Goal: Task Accomplishment & Management: Manage account settings

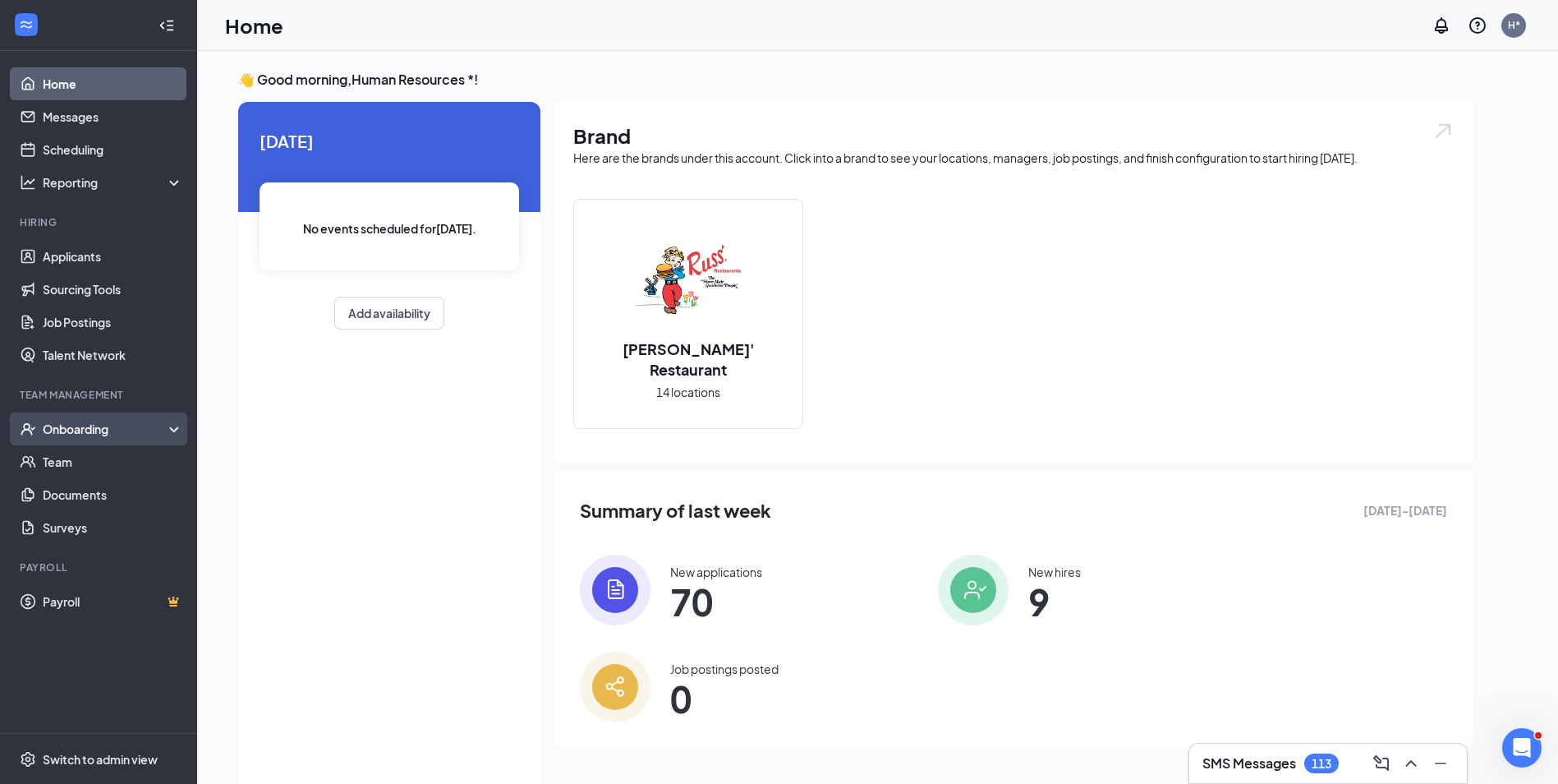
click at [176, 431] on icon at bounding box center [177, 431] width 13 height 0
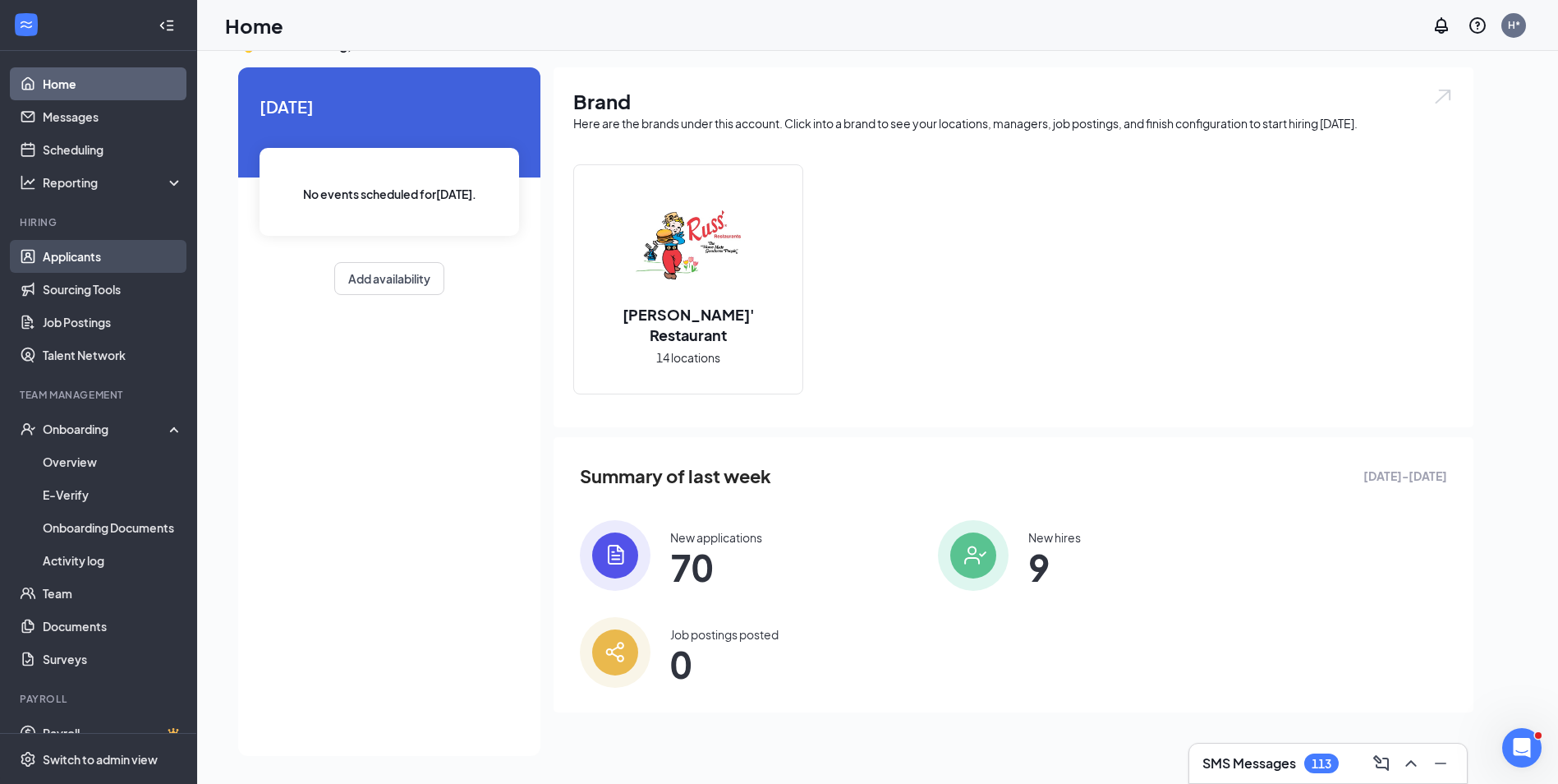
click at [78, 251] on link "Applicants" at bounding box center [112, 256] width 140 height 33
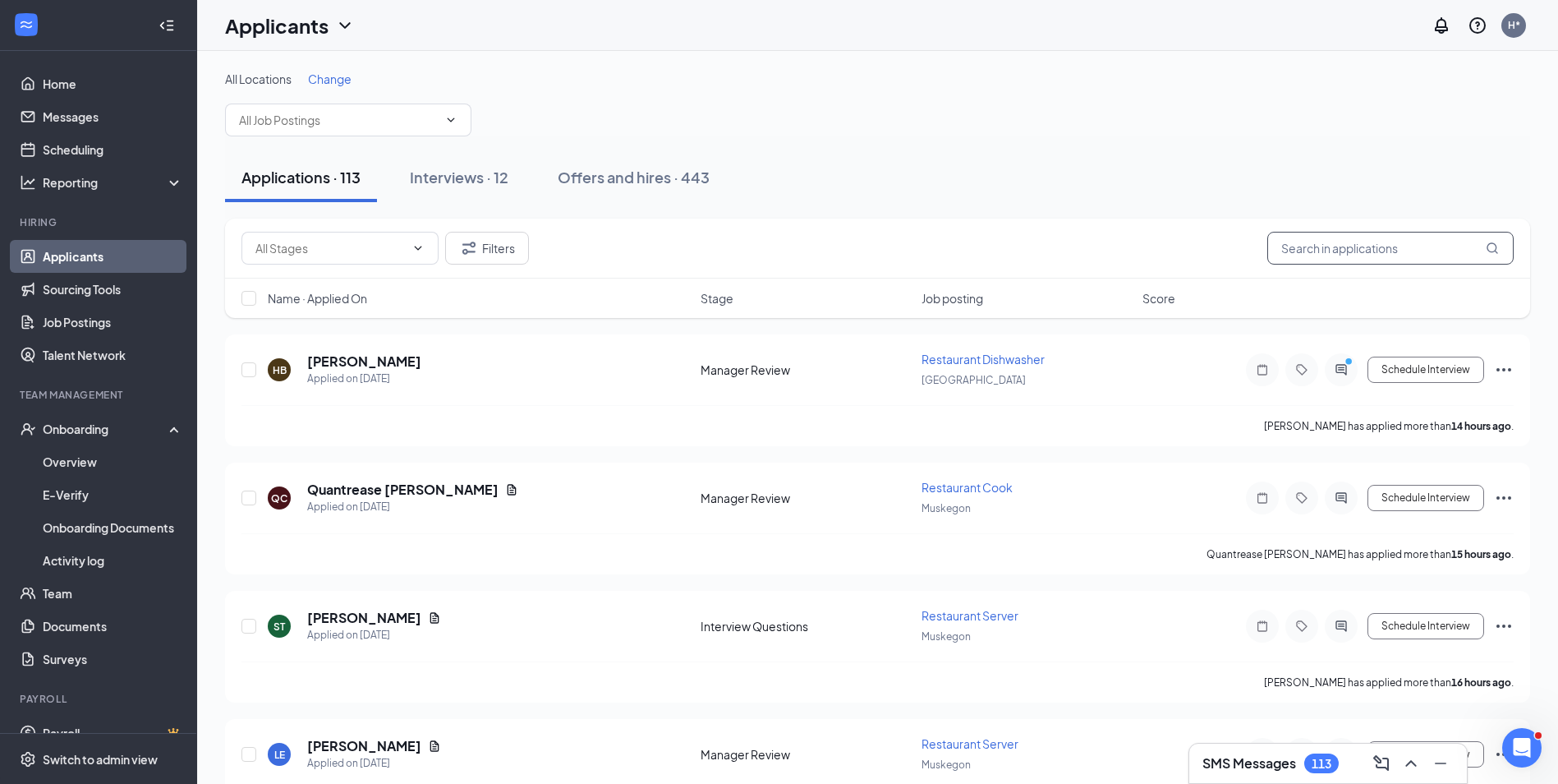
click at [1419, 259] on input "text" at bounding box center [1391, 248] width 246 height 33
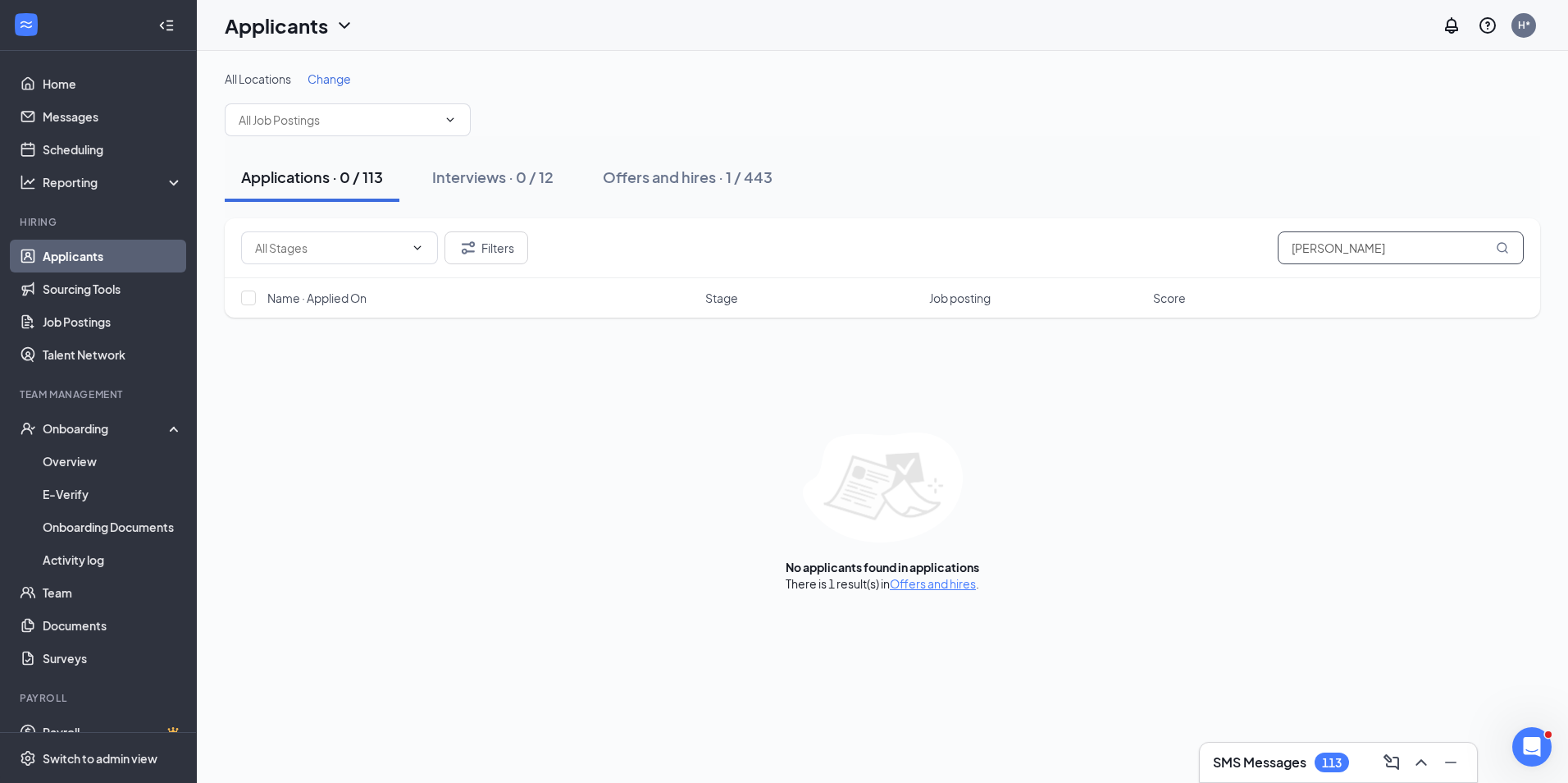
type input "[PERSON_NAME]"
click at [957, 582] on link "Offers and hires" at bounding box center [933, 583] width 86 height 14
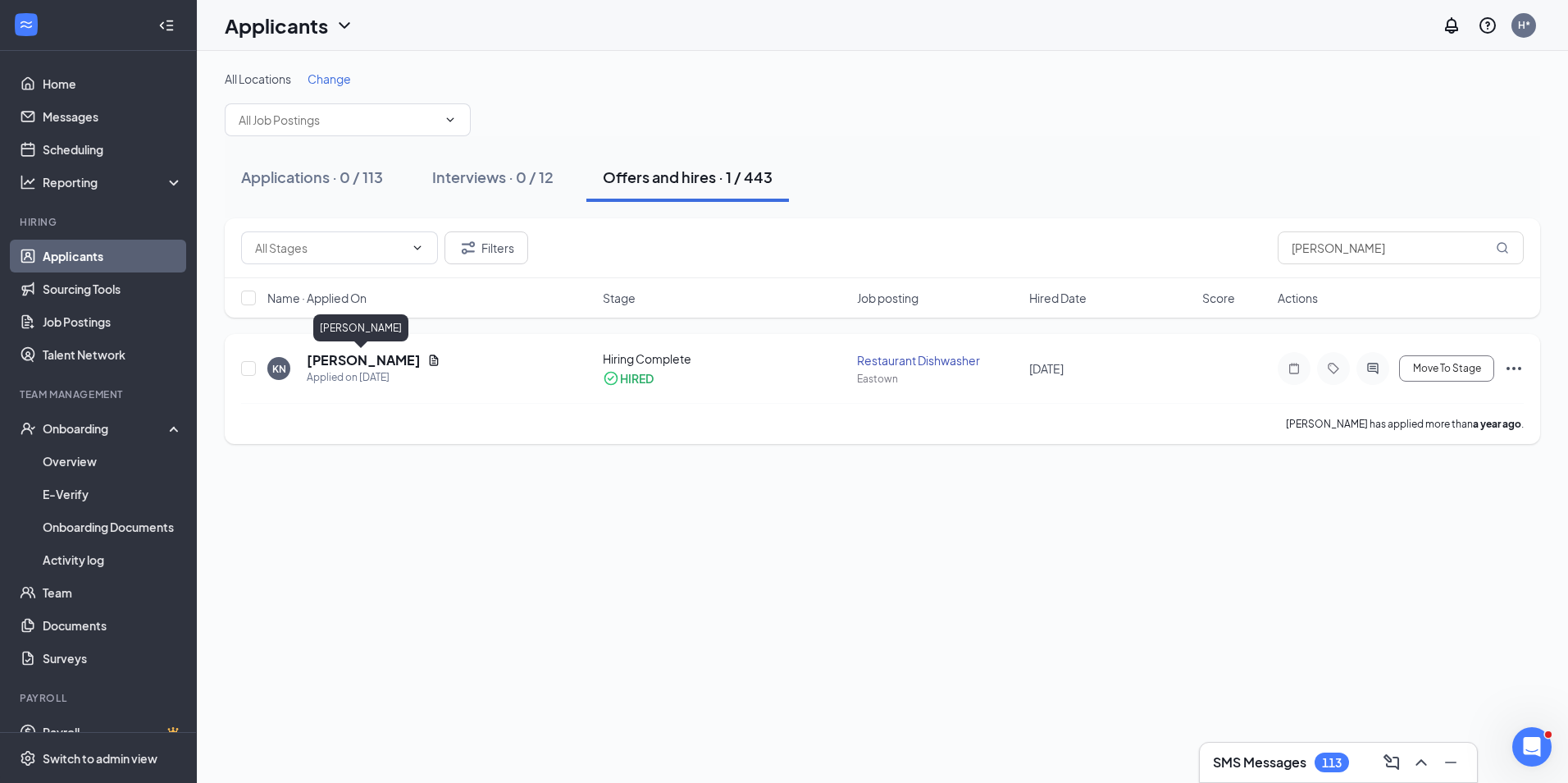
click at [349, 356] on h5 "[PERSON_NAME]" at bounding box center [364, 360] width 114 height 18
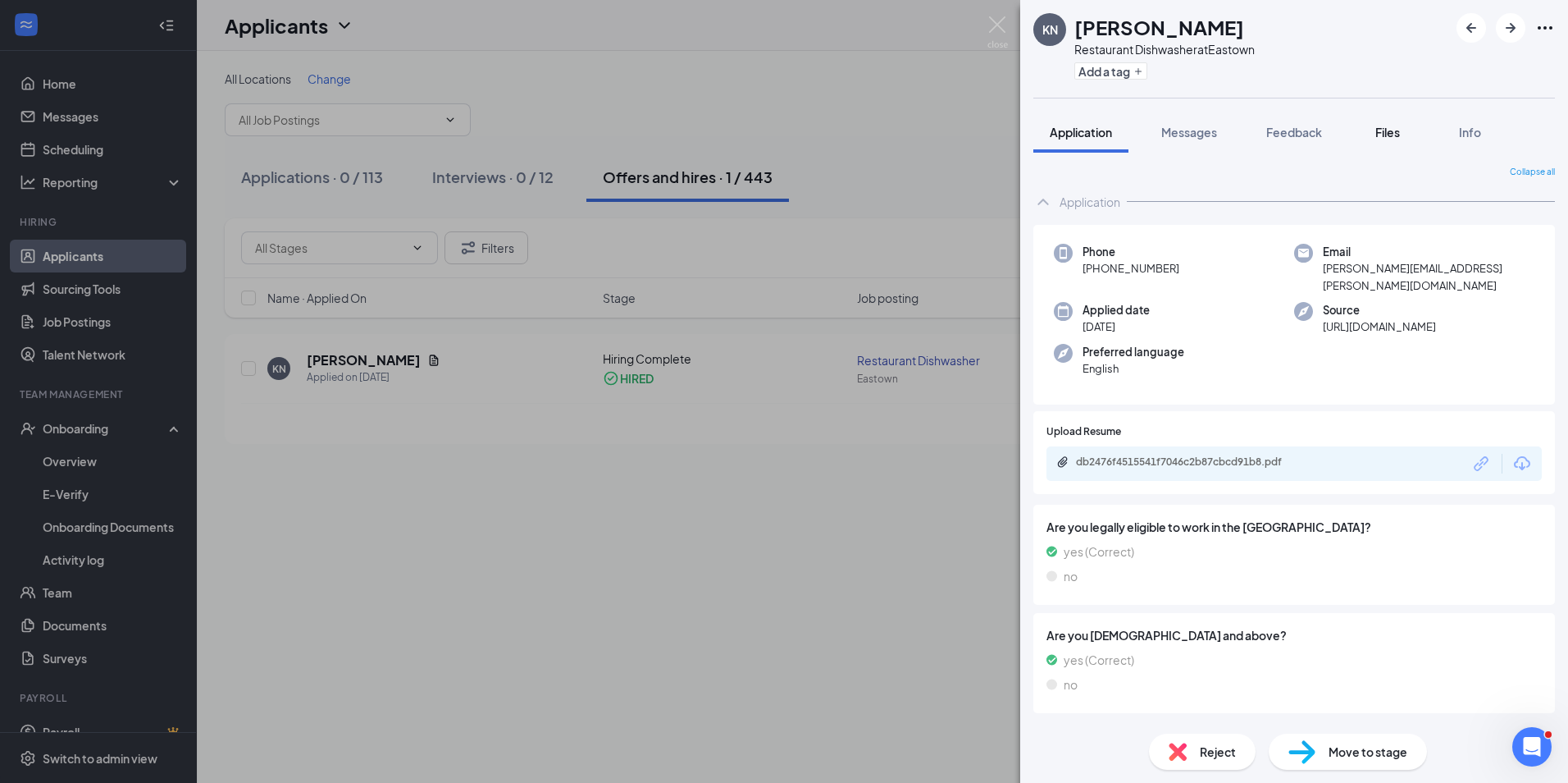
click at [1395, 126] on span "Files" at bounding box center [1387, 131] width 25 height 14
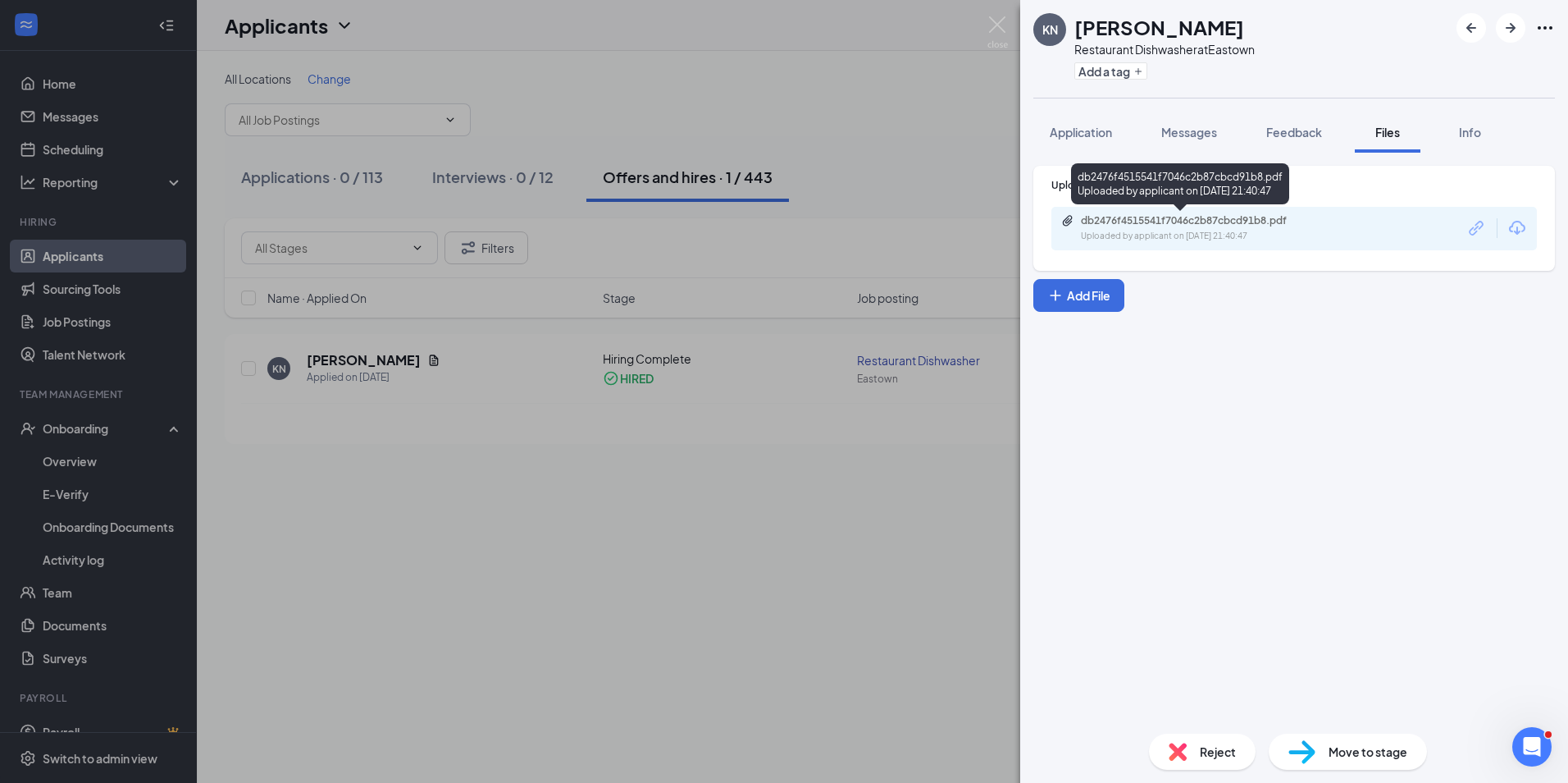
click at [1207, 217] on div "db2476f4515541f7046c2b87cbcd91b8.pdf" at bounding box center [1196, 220] width 230 height 13
click at [547, 635] on div "KN [PERSON_NAME] Restaurant Dishwasher at [GEOGRAPHIC_DATA] Add a tag Applicati…" at bounding box center [784, 391] width 1568 height 783
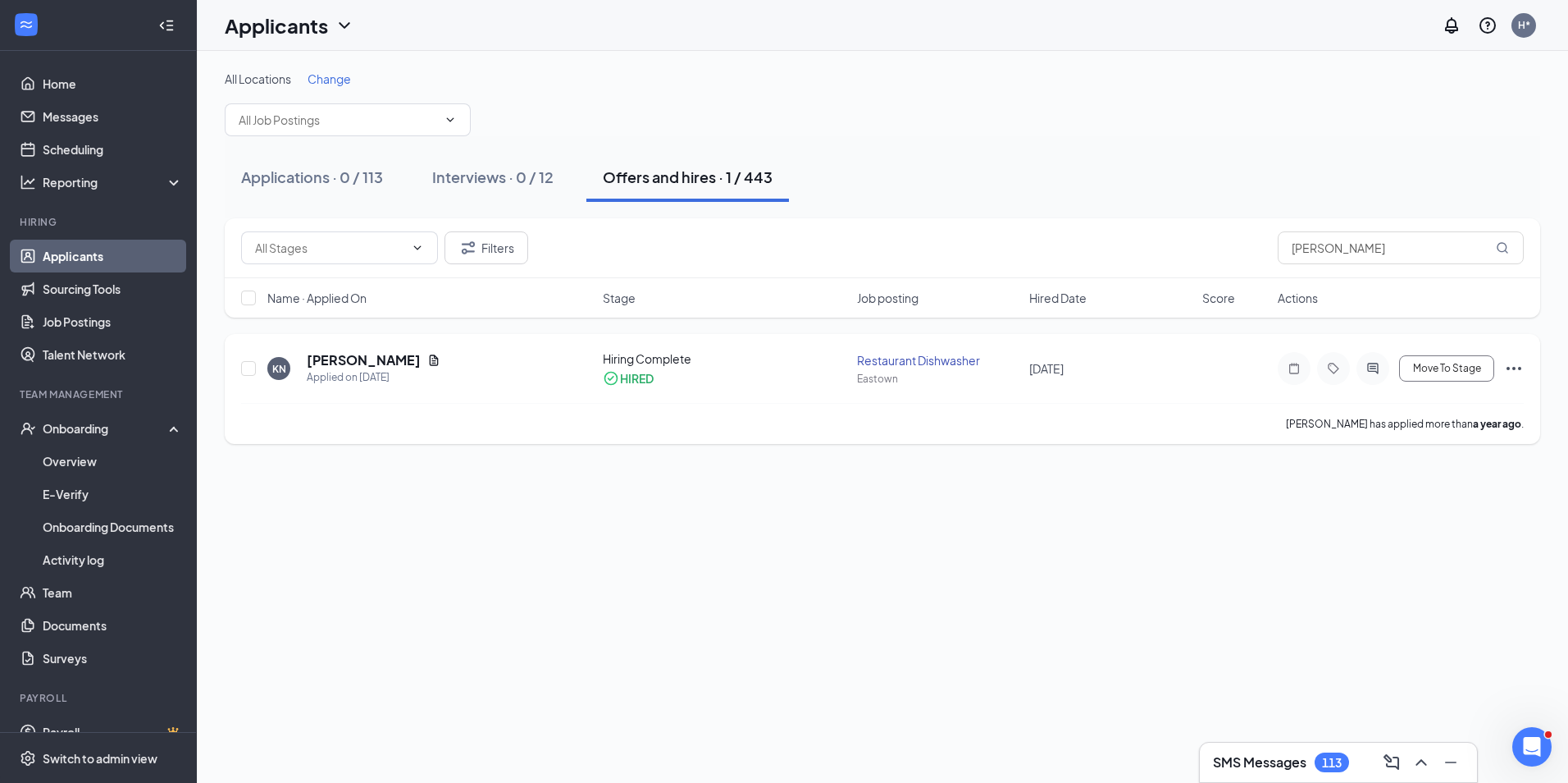
click at [878, 364] on div "Restaurant Dishwasher" at bounding box center [939, 360] width 163 height 16
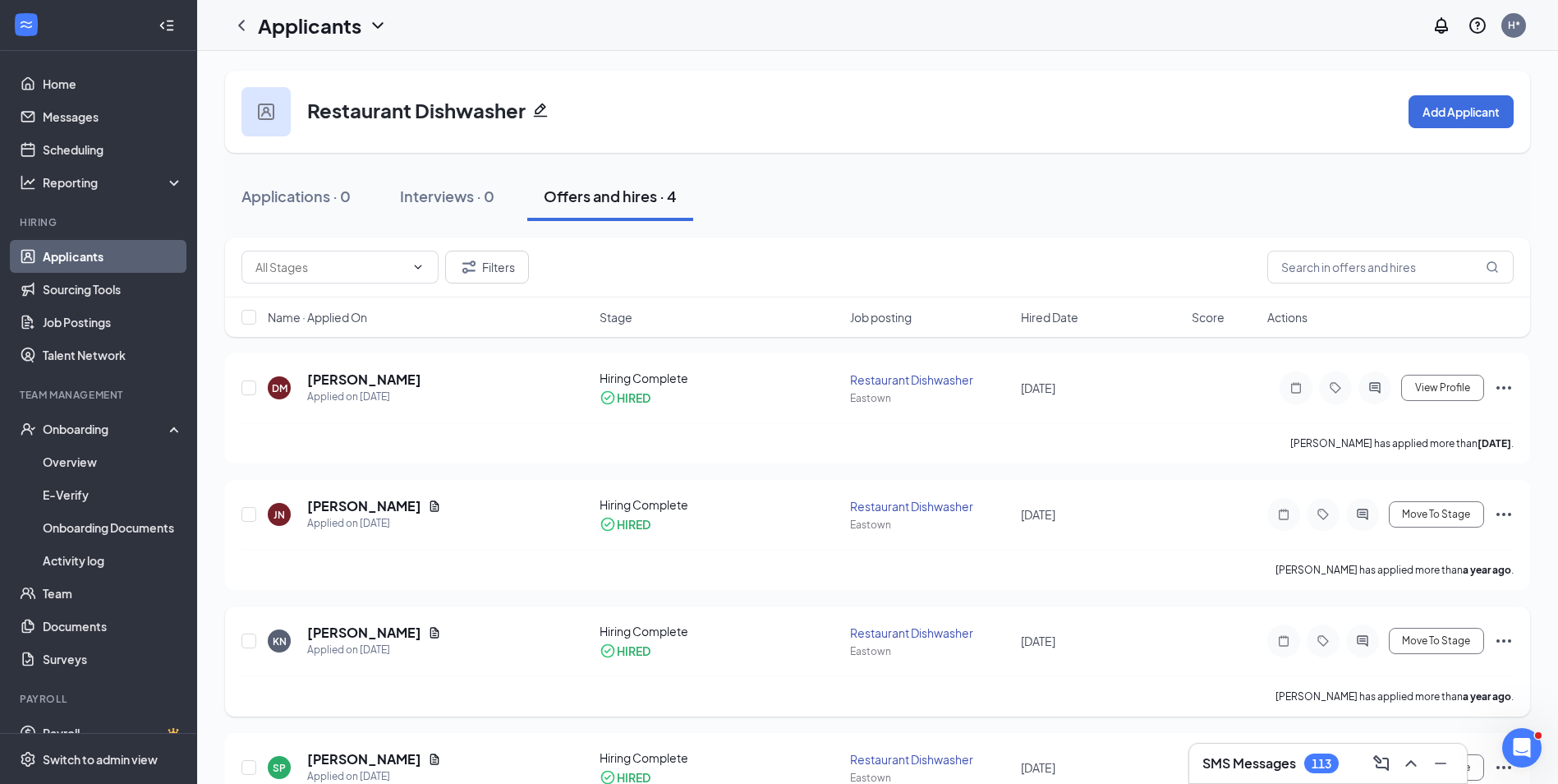
click at [869, 635] on div "Restaurant Dishwasher" at bounding box center [931, 632] width 161 height 16
click at [872, 633] on div "Restaurant Dishwasher" at bounding box center [931, 632] width 161 height 16
click at [1504, 637] on icon "Ellipses" at bounding box center [1504, 640] width 20 height 20
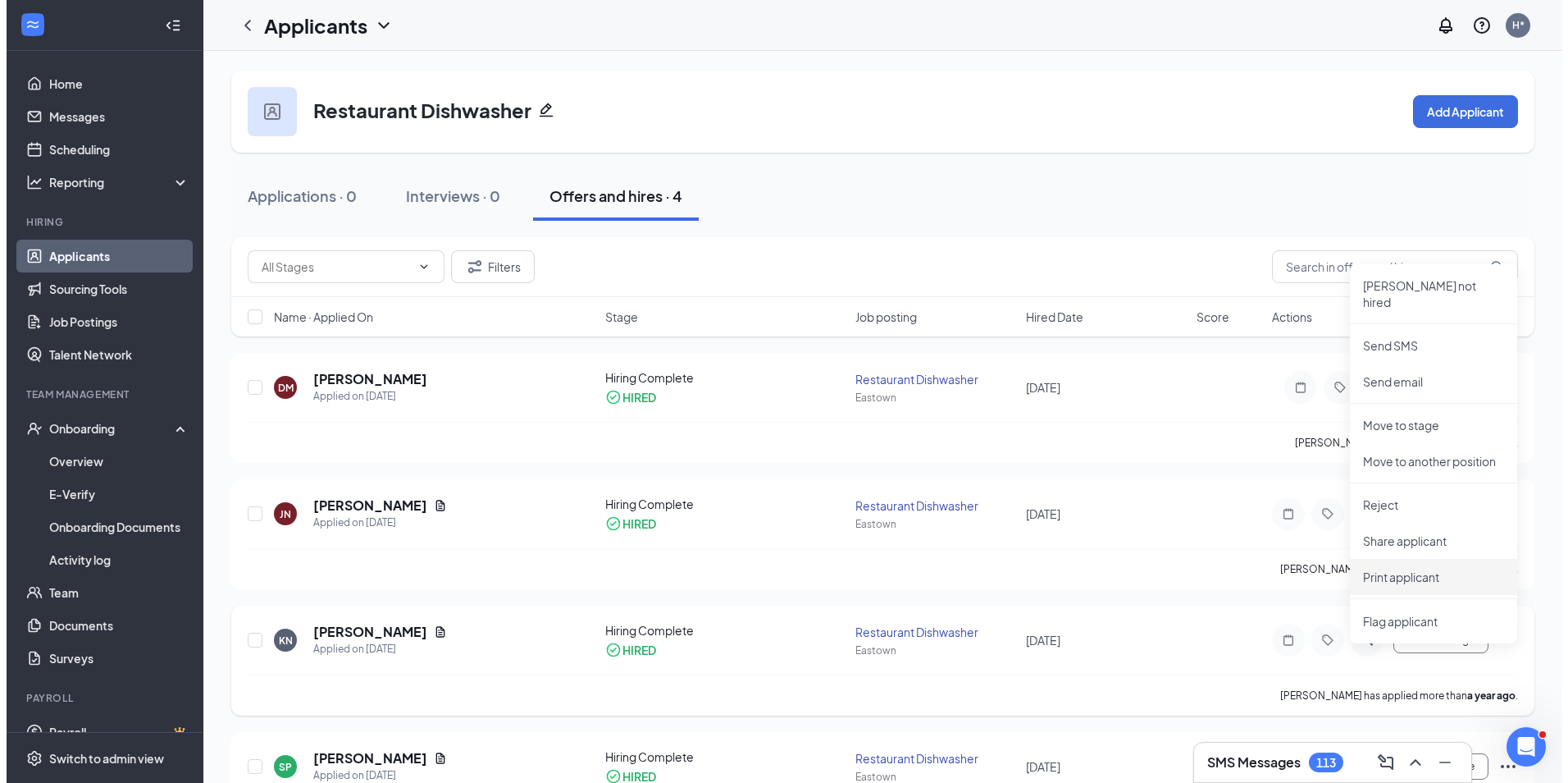
scroll to position [87, 0]
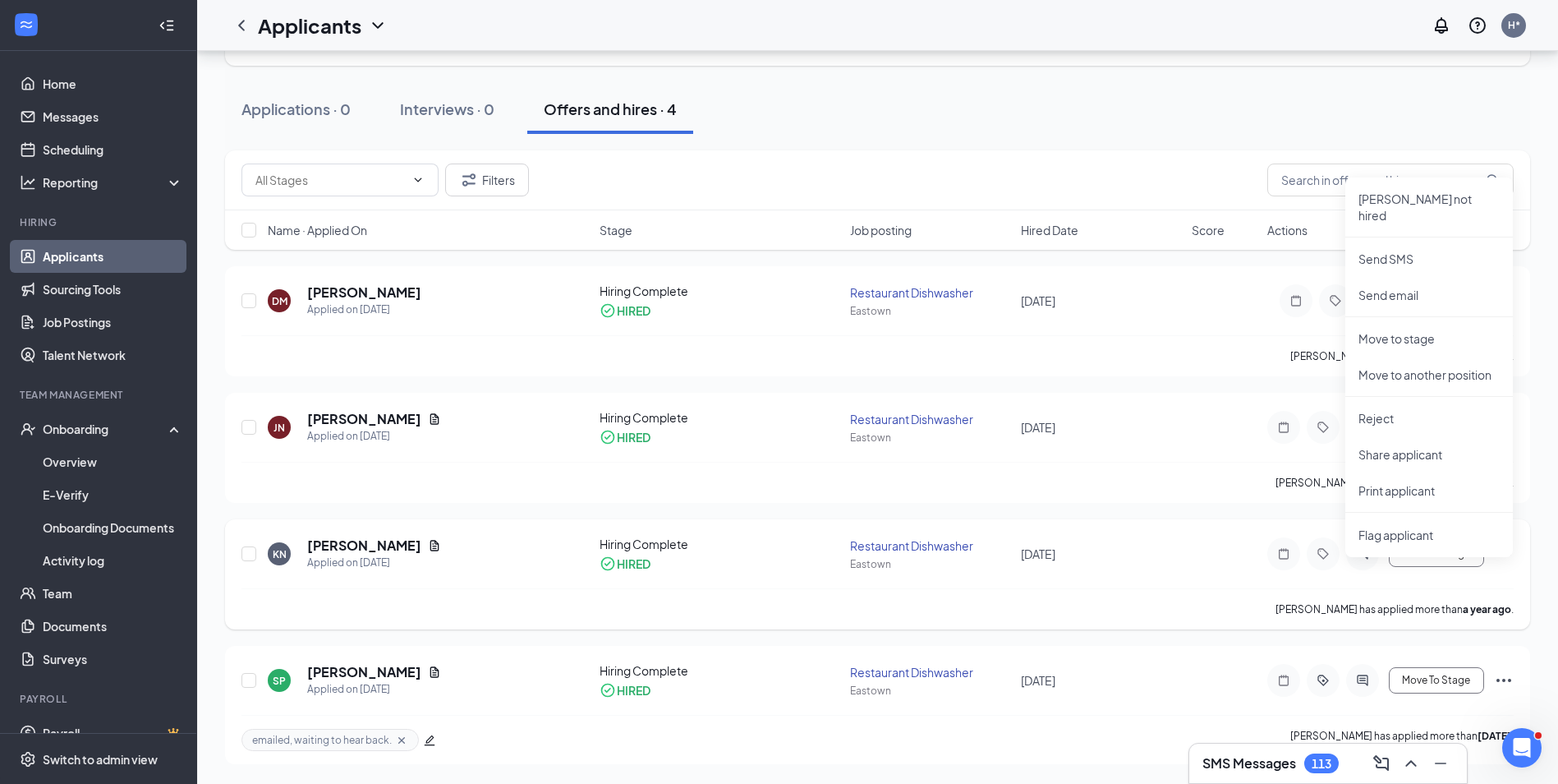
click at [919, 546] on div "Restaurant Dishwasher" at bounding box center [931, 544] width 161 height 16
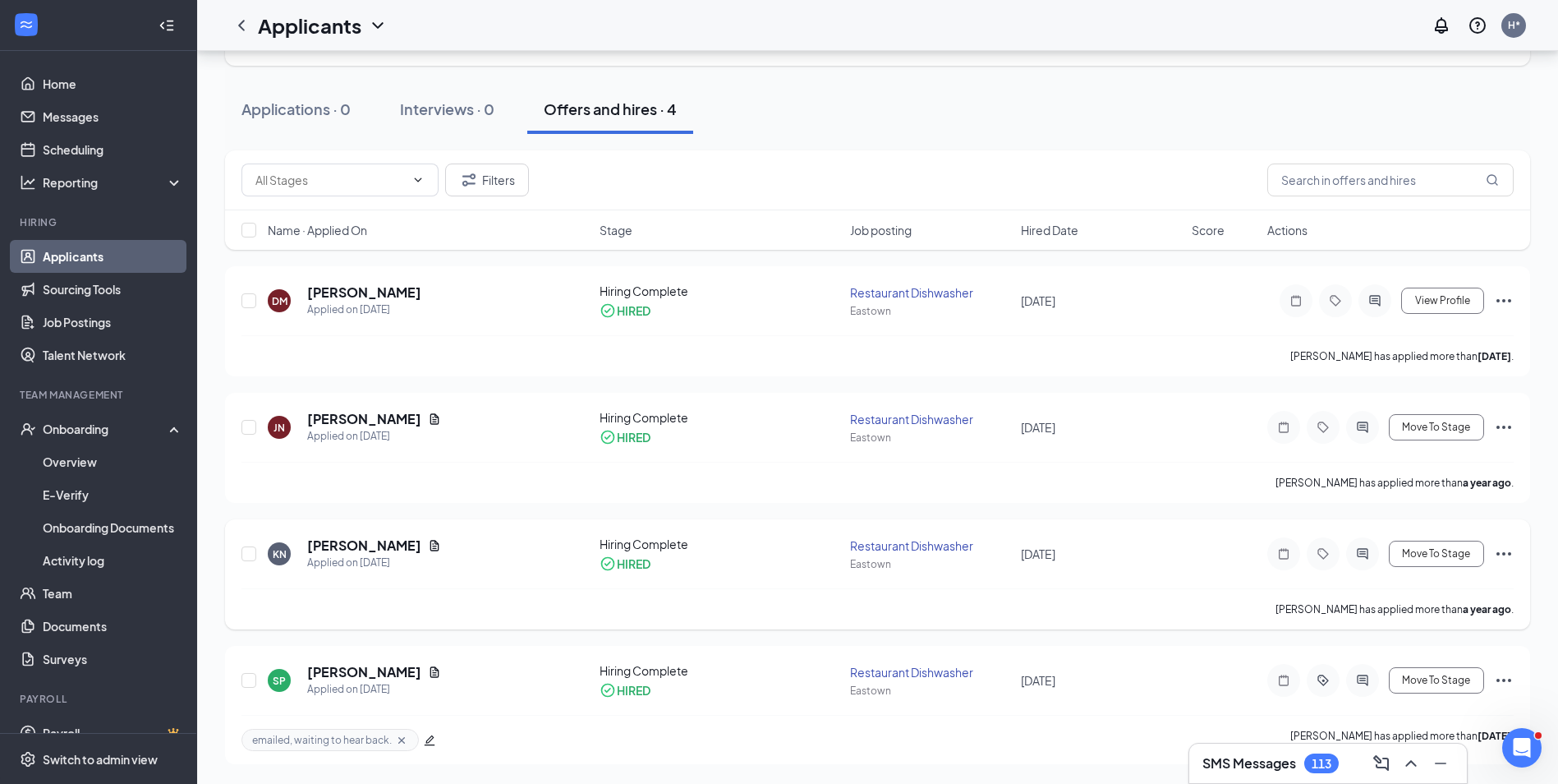
click at [919, 546] on div "Restaurant Dishwasher" at bounding box center [931, 544] width 161 height 16
drag, startPoint x: 919, startPoint y: 546, endPoint x: 873, endPoint y: 539, distance: 46.5
click at [873, 539] on div "Restaurant Dishwasher" at bounding box center [931, 544] width 161 height 16
click at [871, 545] on div "Restaurant Dishwasher" at bounding box center [931, 544] width 161 height 16
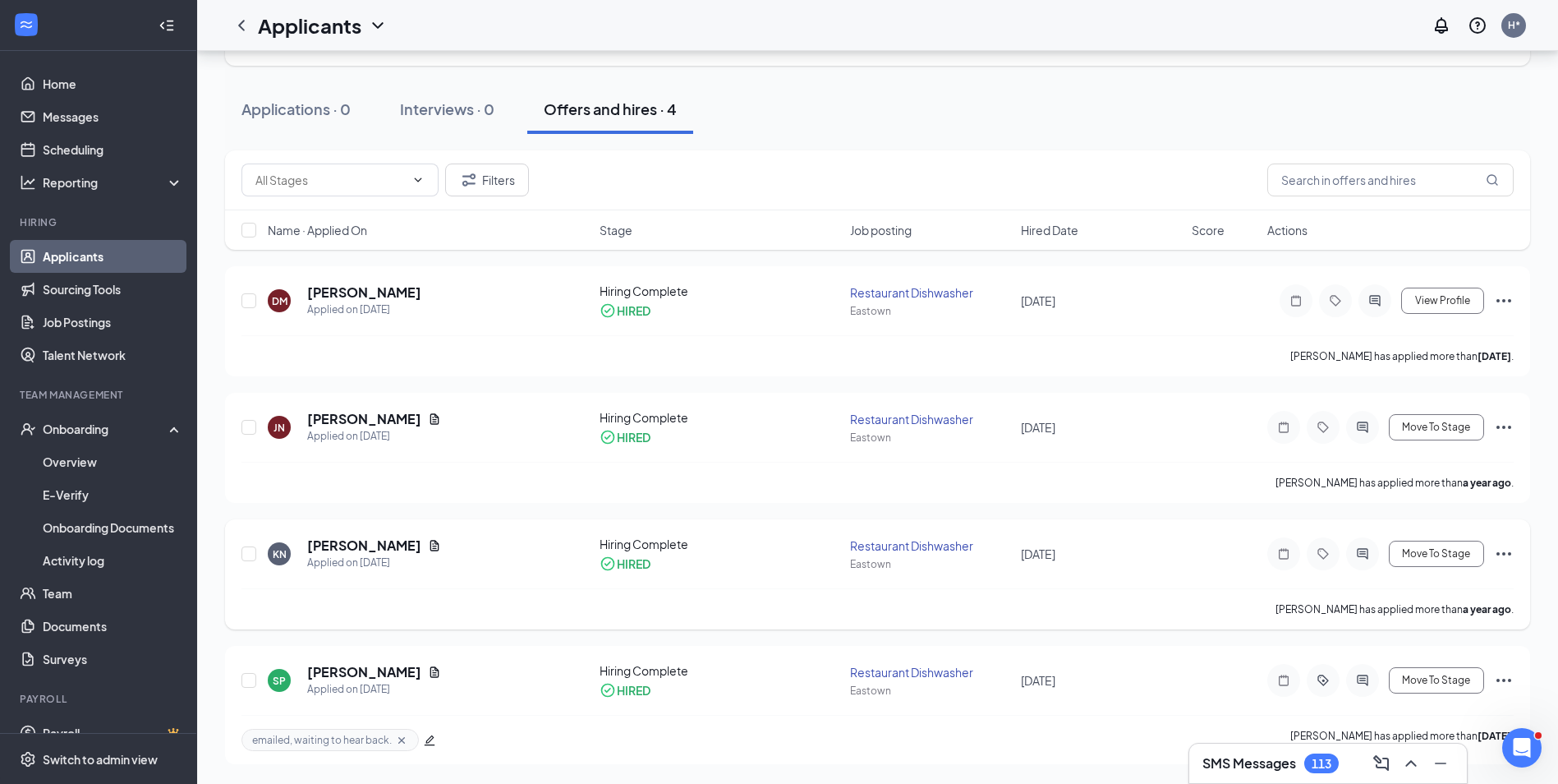
click at [870, 546] on div "Restaurant Dishwasher" at bounding box center [931, 544] width 161 height 16
click at [1508, 550] on icon "Ellipses" at bounding box center [1504, 553] width 20 height 20
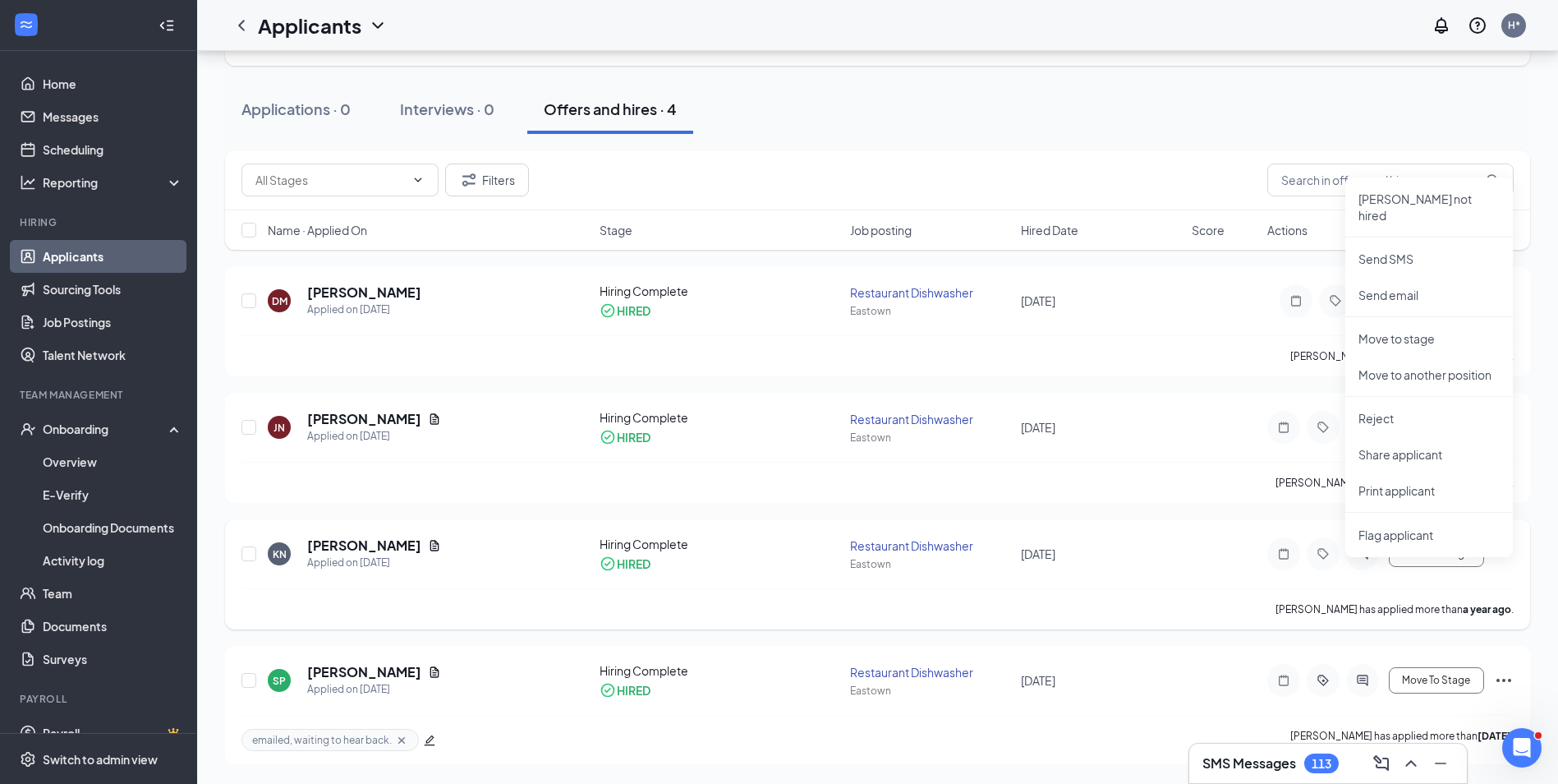
click at [709, 604] on div "[PERSON_NAME] has applied more than a year ago ." at bounding box center [878, 608] width 1273 height 41
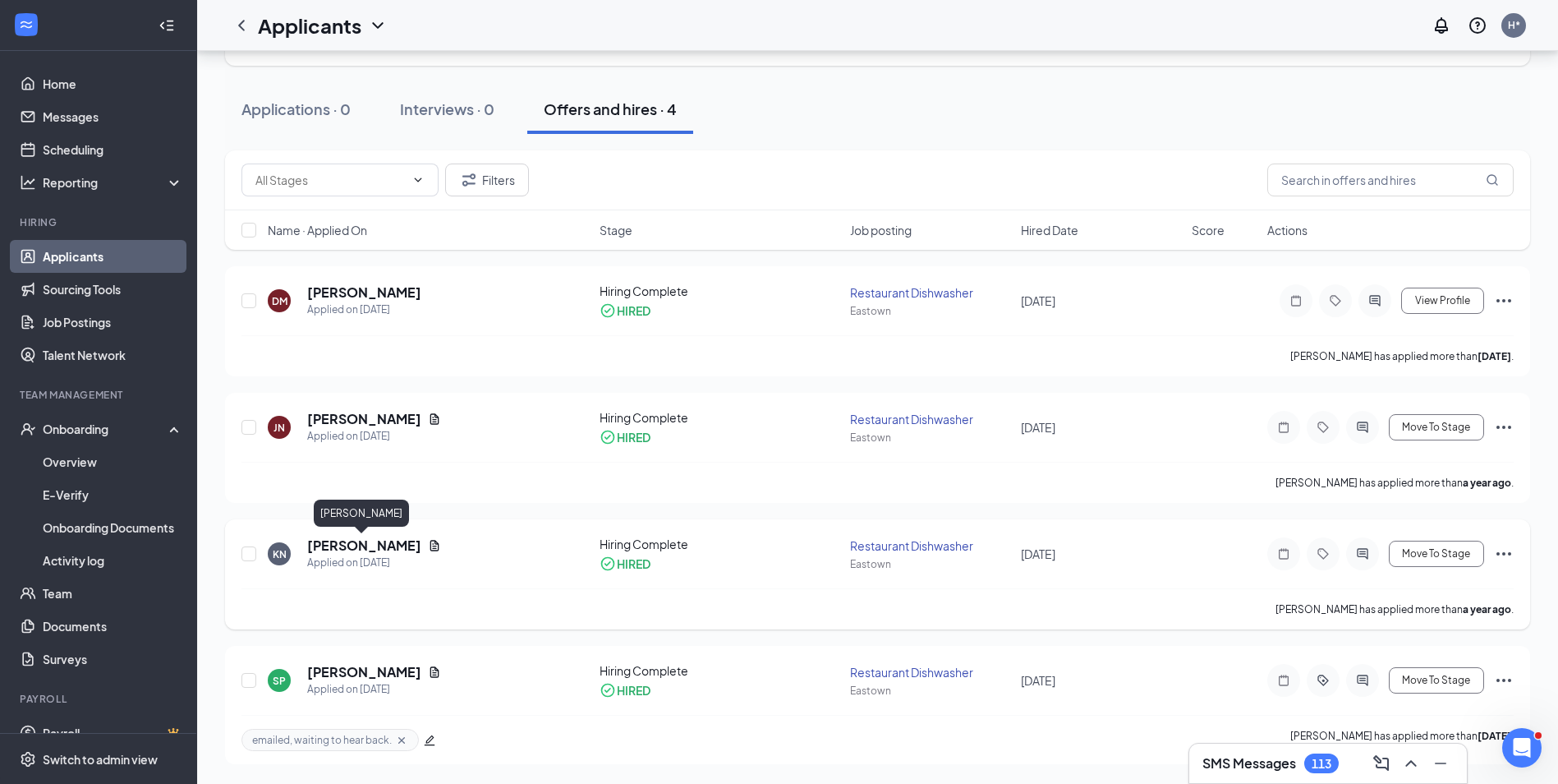
click at [356, 550] on h5 "[PERSON_NAME]" at bounding box center [364, 544] width 114 height 18
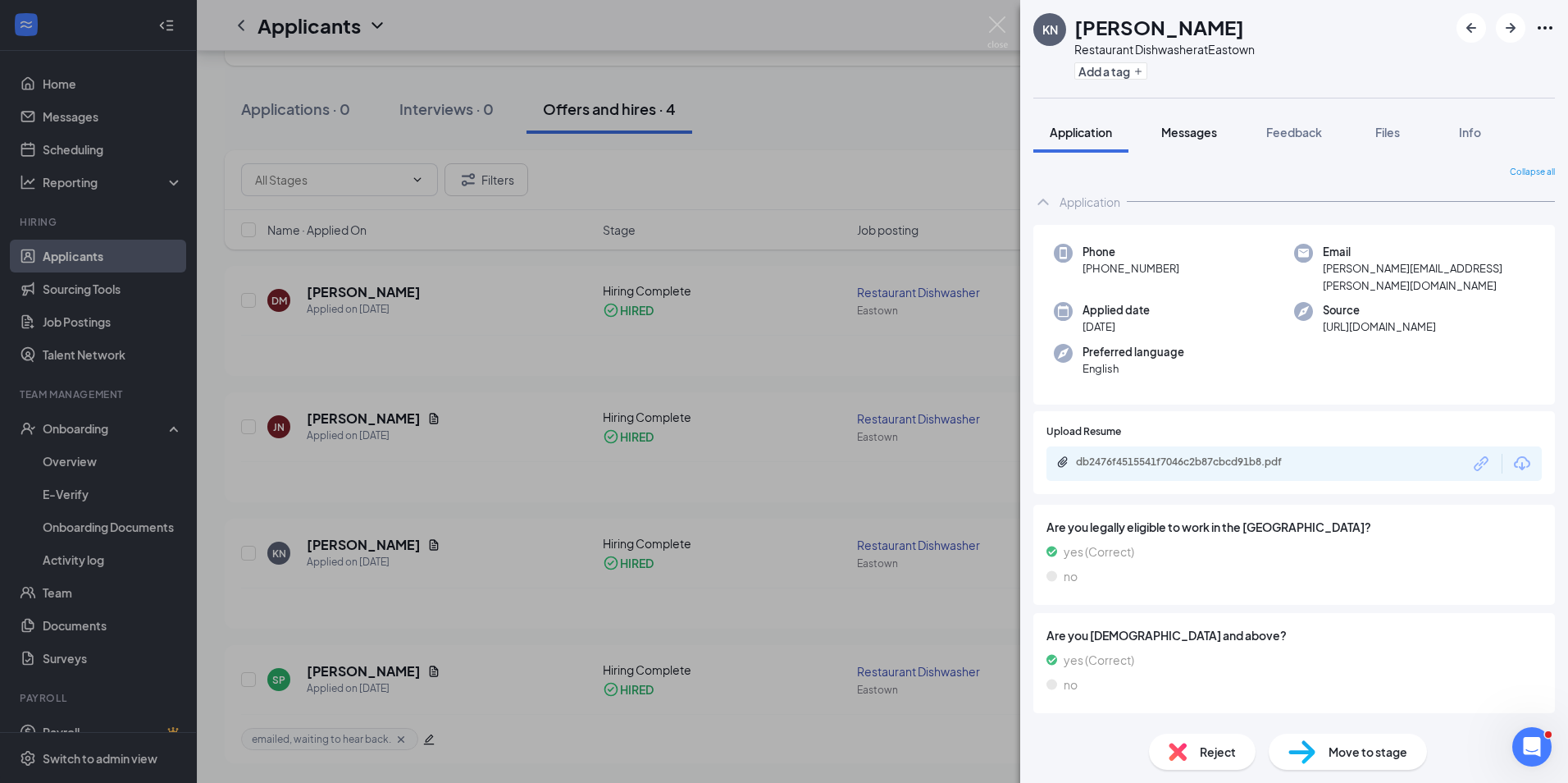
click at [1203, 136] on span "Messages" at bounding box center [1189, 131] width 56 height 14
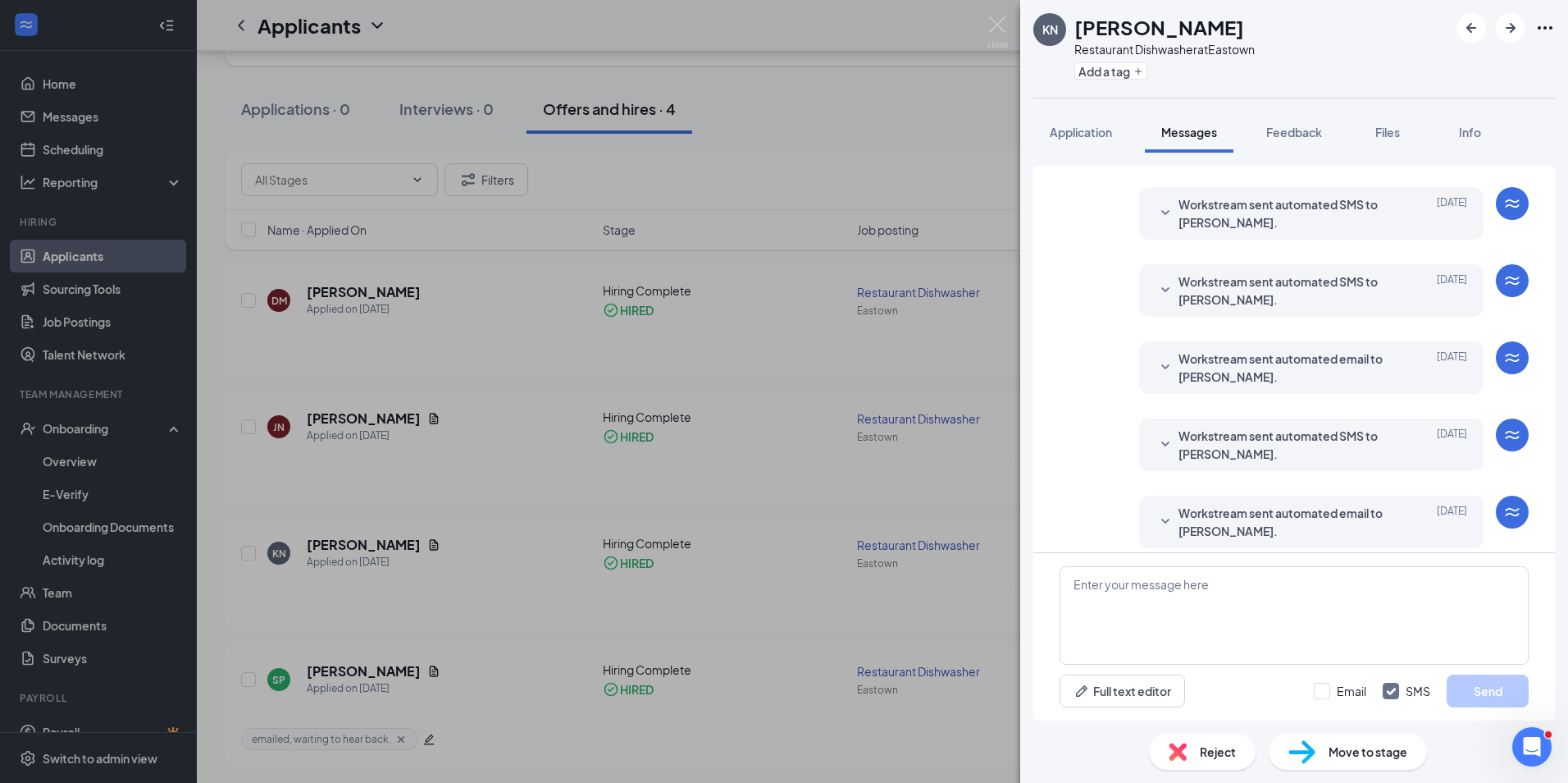
scroll to position [224, 0]
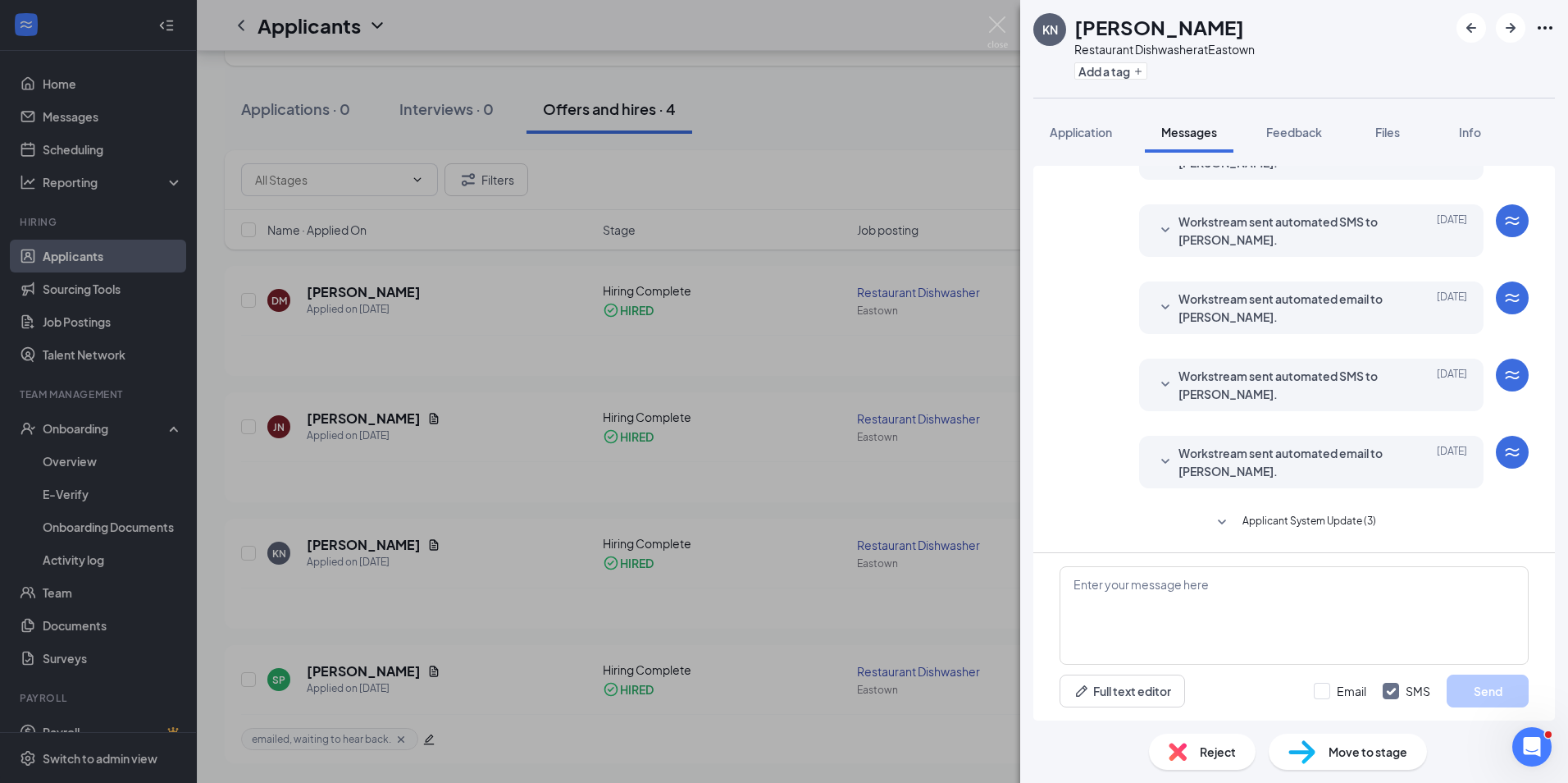
click at [1282, 525] on span "Applicant System Update (3)" at bounding box center [1309, 522] width 134 height 20
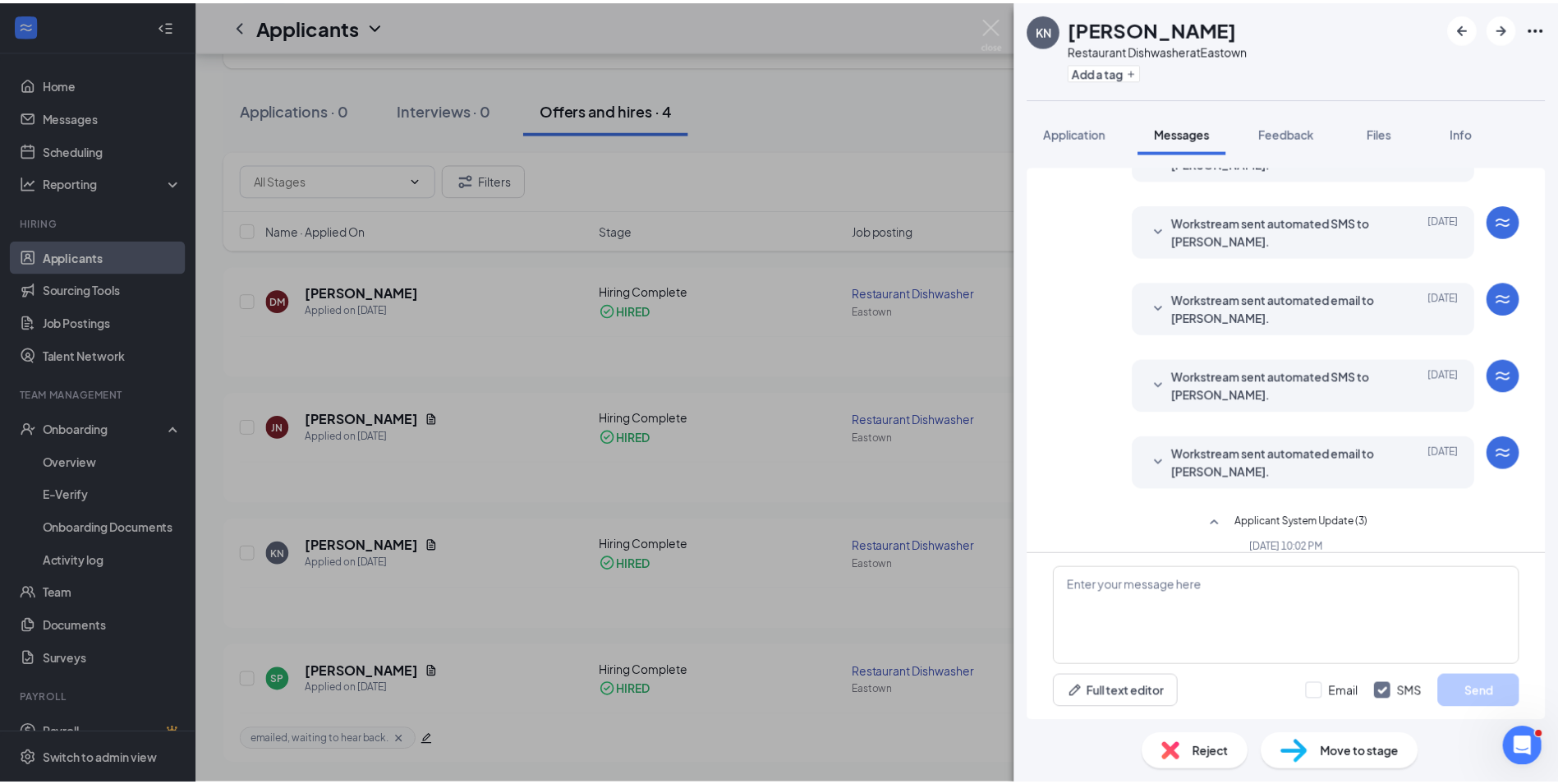
scroll to position [366, 0]
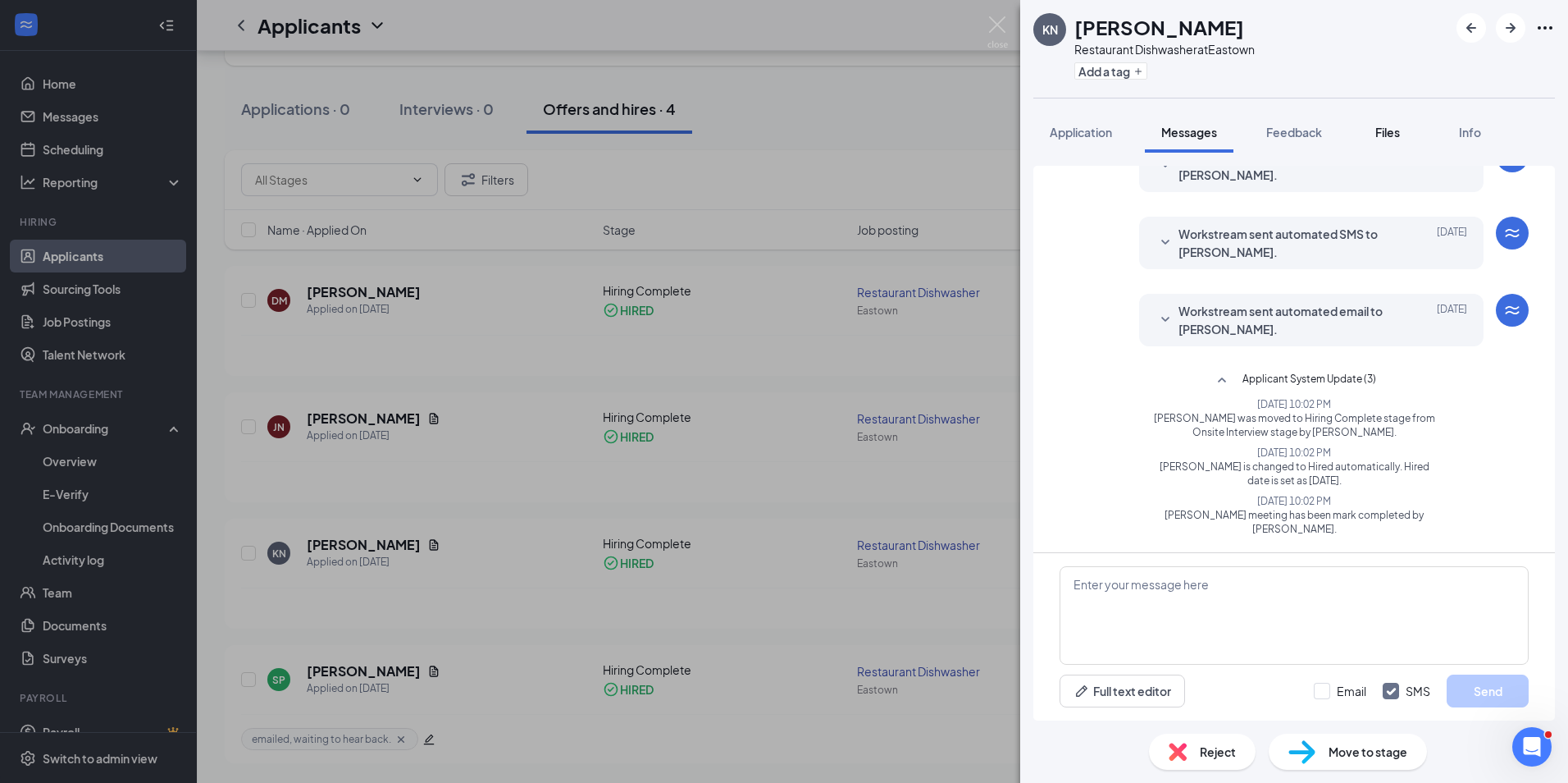
click at [1378, 132] on span "Files" at bounding box center [1387, 131] width 25 height 14
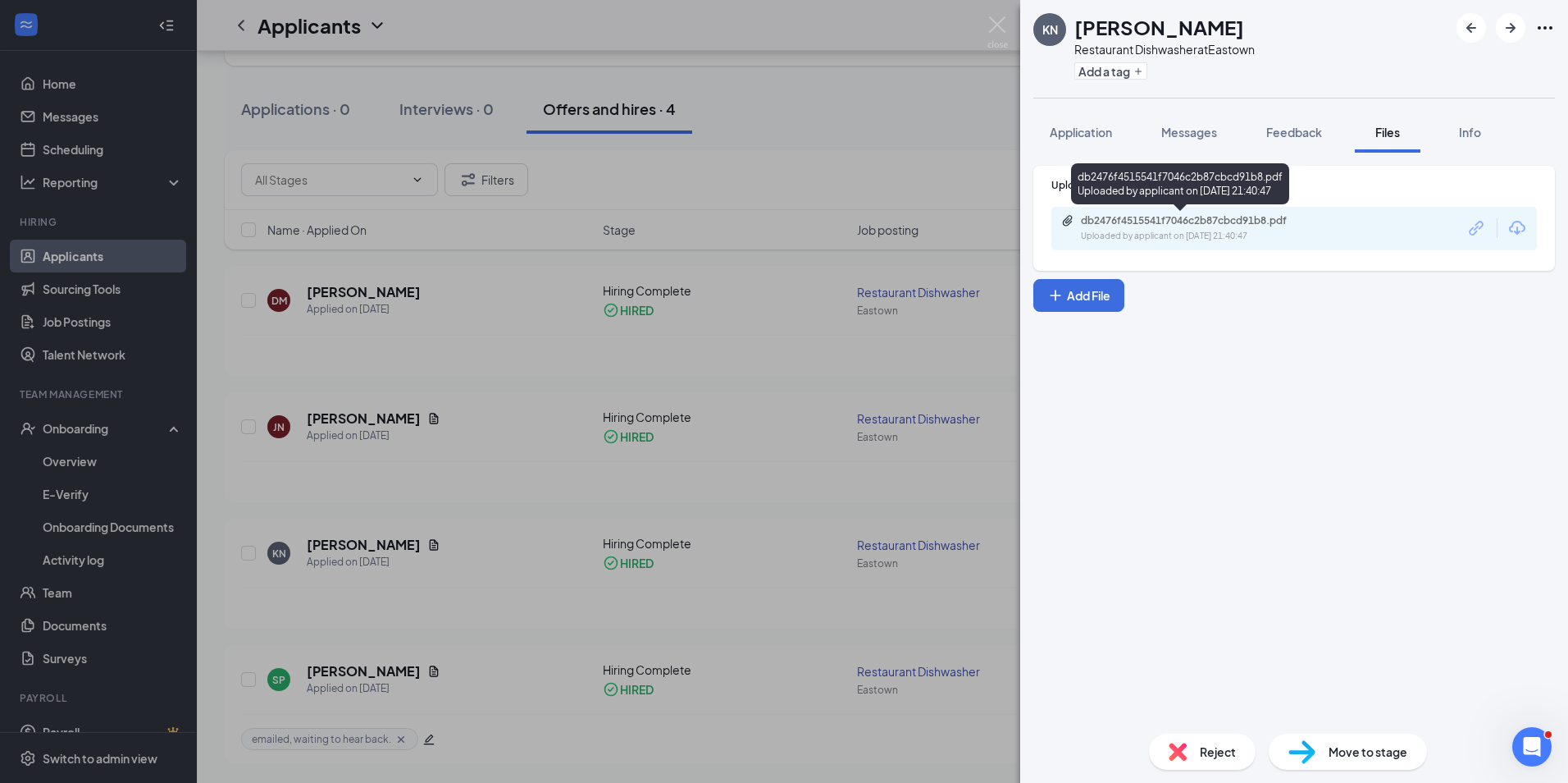
click at [1189, 219] on div "db2476f4515541f7046c2b87cbcd91b8.pdf" at bounding box center [1196, 220] width 230 height 13
click at [1470, 135] on span "Info" at bounding box center [1470, 131] width 22 height 14
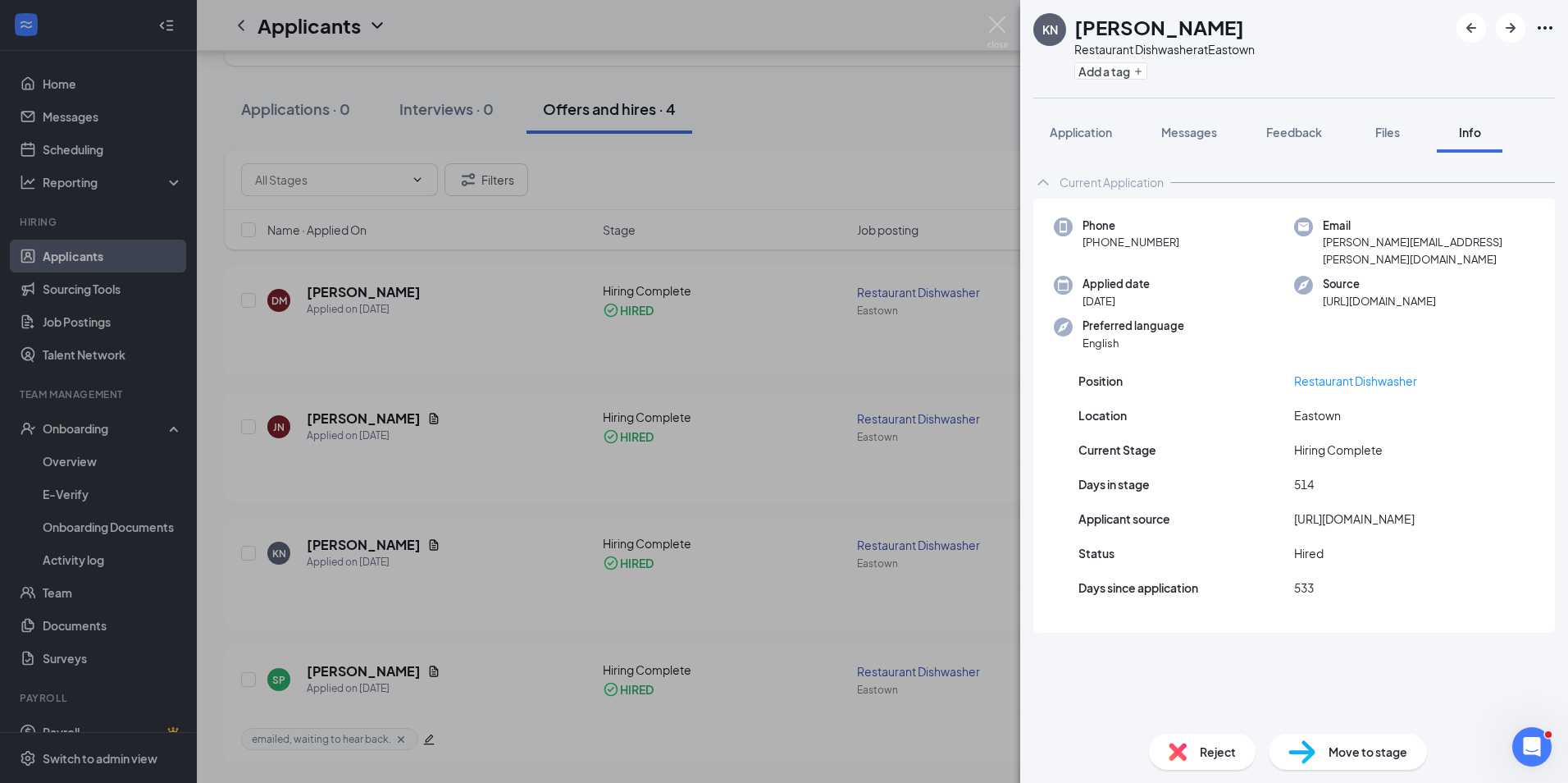
click at [1543, 28] on icon "Ellipses" at bounding box center [1544, 27] width 20 height 20
click at [1544, 27] on icon "Ellipses" at bounding box center [1544, 28] width 14 height 3
click at [1545, 23] on icon "Ellipses" at bounding box center [1544, 27] width 20 height 20
click at [1543, 28] on icon "Ellipses" at bounding box center [1544, 27] width 20 height 20
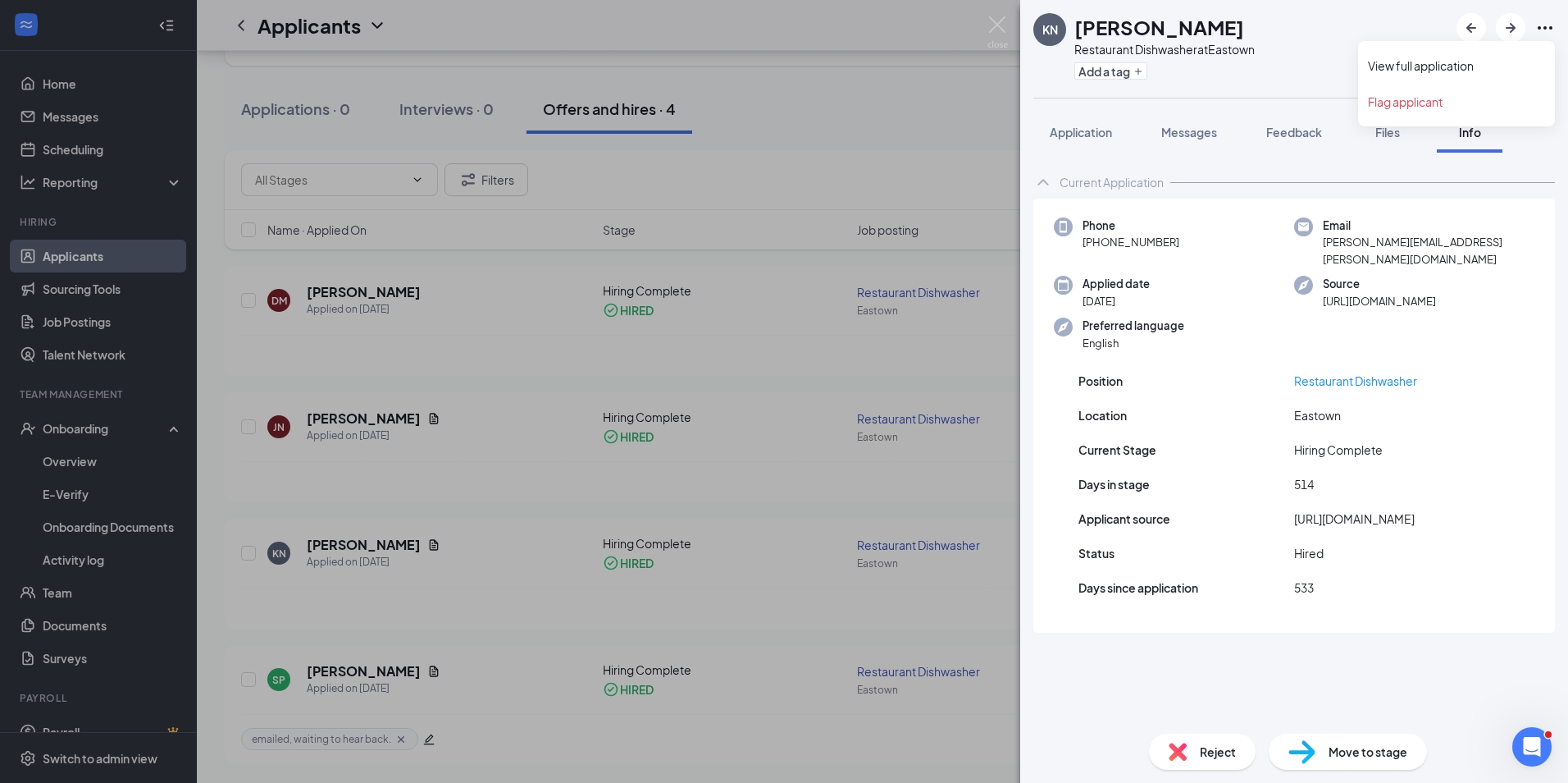
click at [1543, 28] on icon "Ellipses" at bounding box center [1544, 27] width 20 height 20
click at [898, 117] on div "KN [PERSON_NAME] Restaurant Dishwasher at [GEOGRAPHIC_DATA] Add a tag Applicati…" at bounding box center [784, 391] width 1568 height 783
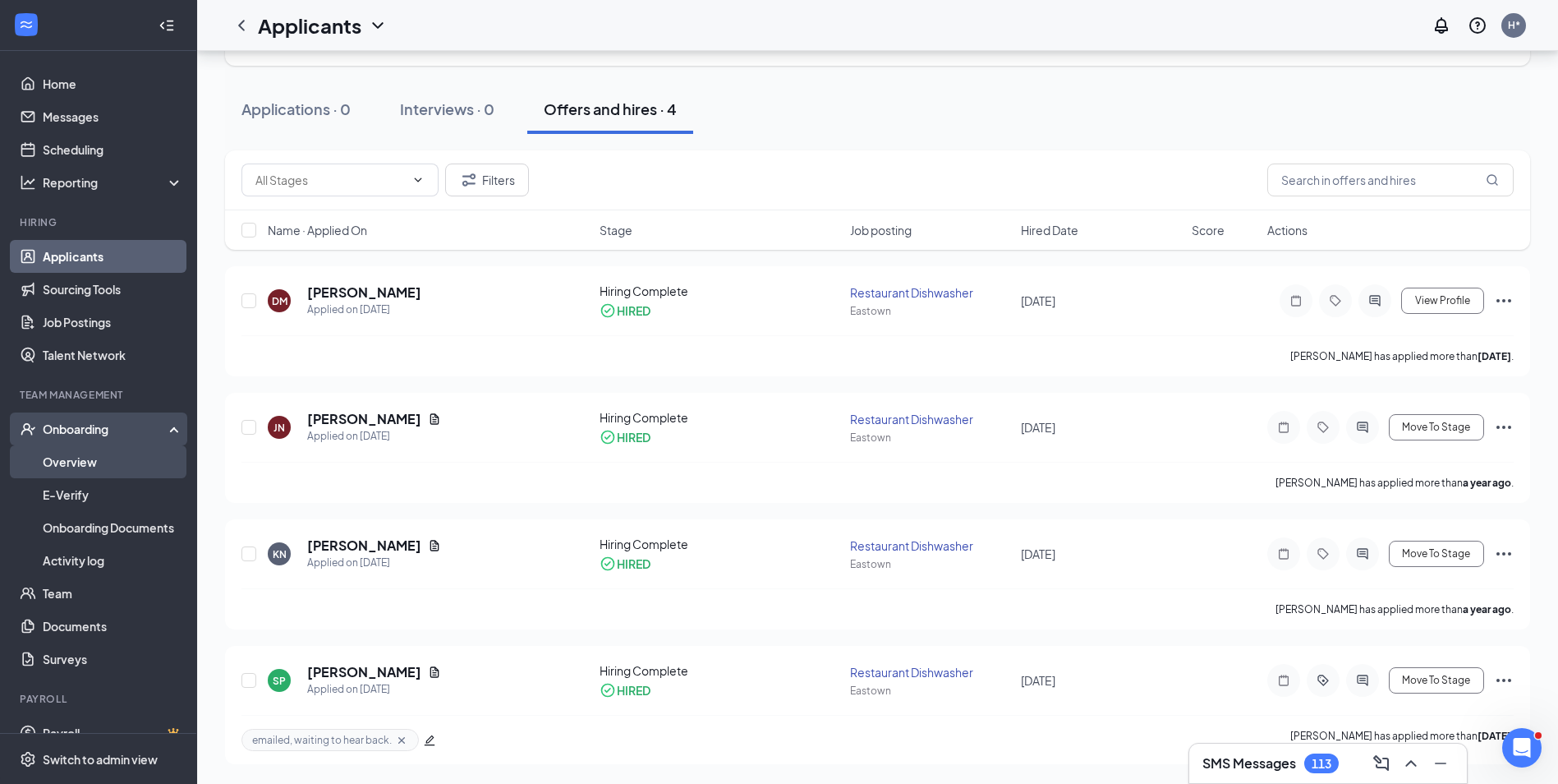
scroll to position [23, 0]
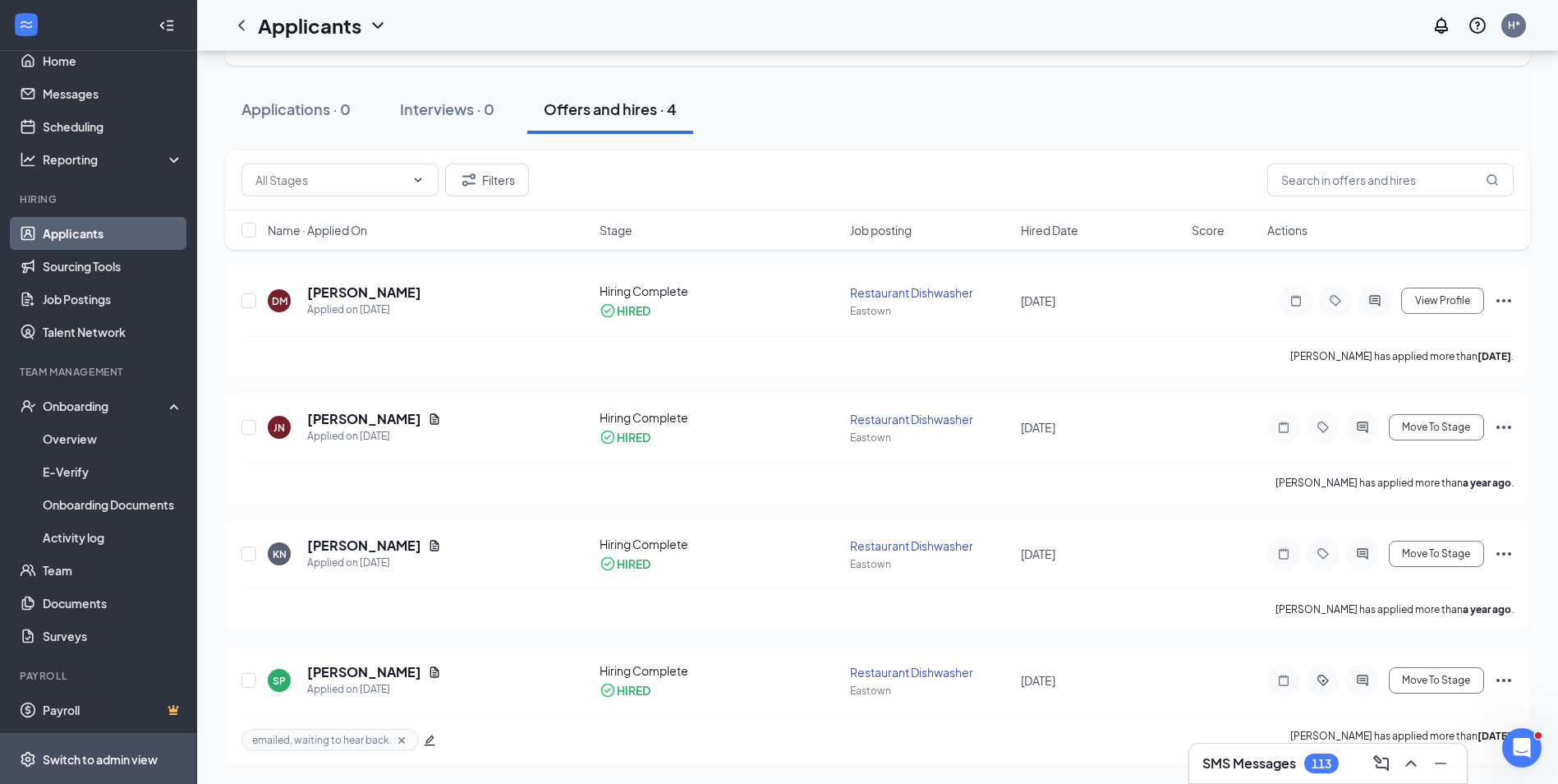
click at [125, 757] on div "Switch to admin view" at bounding box center [99, 759] width 115 height 16
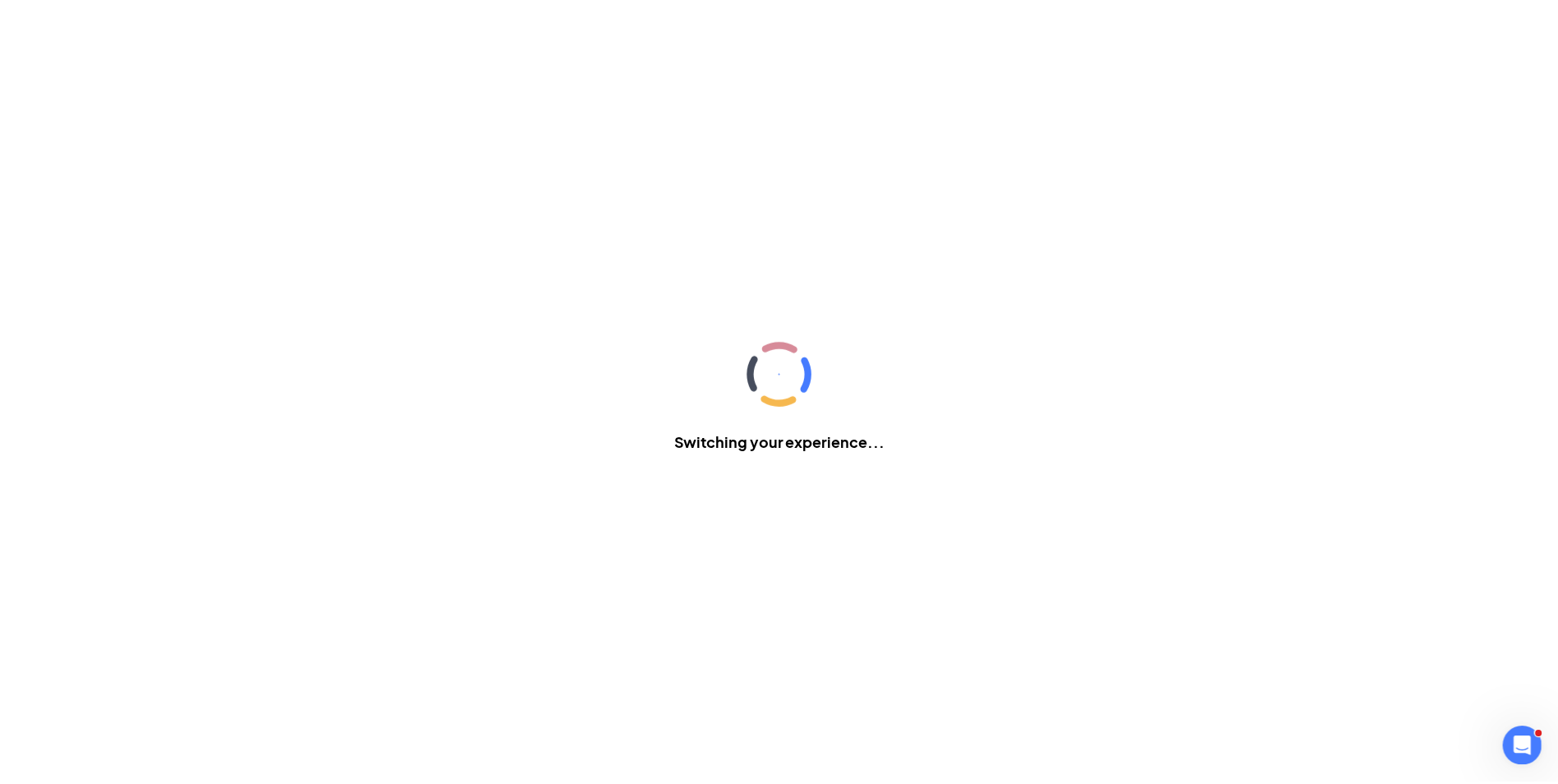
scroll to position [7, 0]
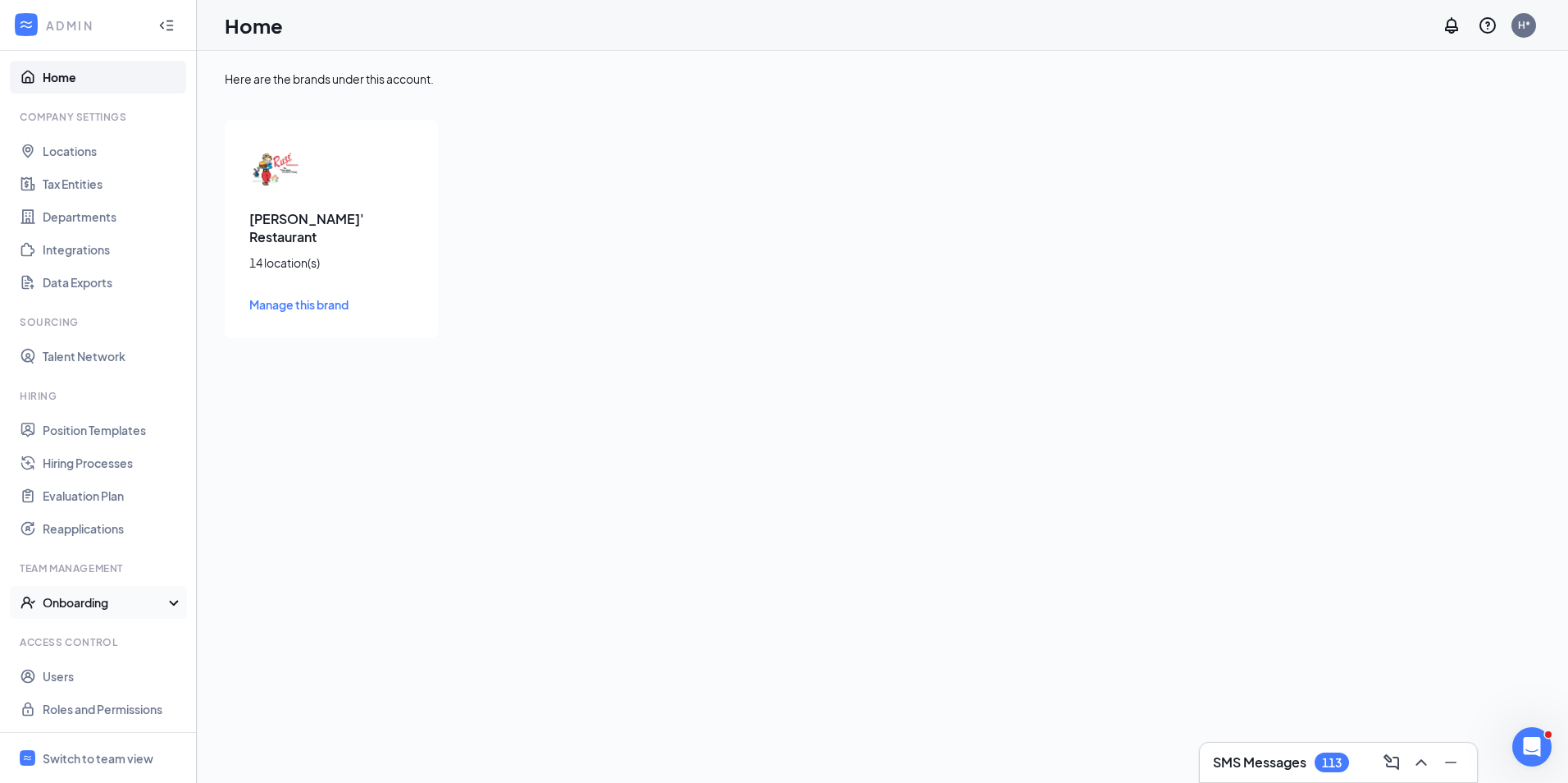
click at [72, 599] on div "Onboarding" at bounding box center [105, 601] width 126 height 16
click at [127, 630] on link "Onboarding Processes" at bounding box center [112, 635] width 140 height 33
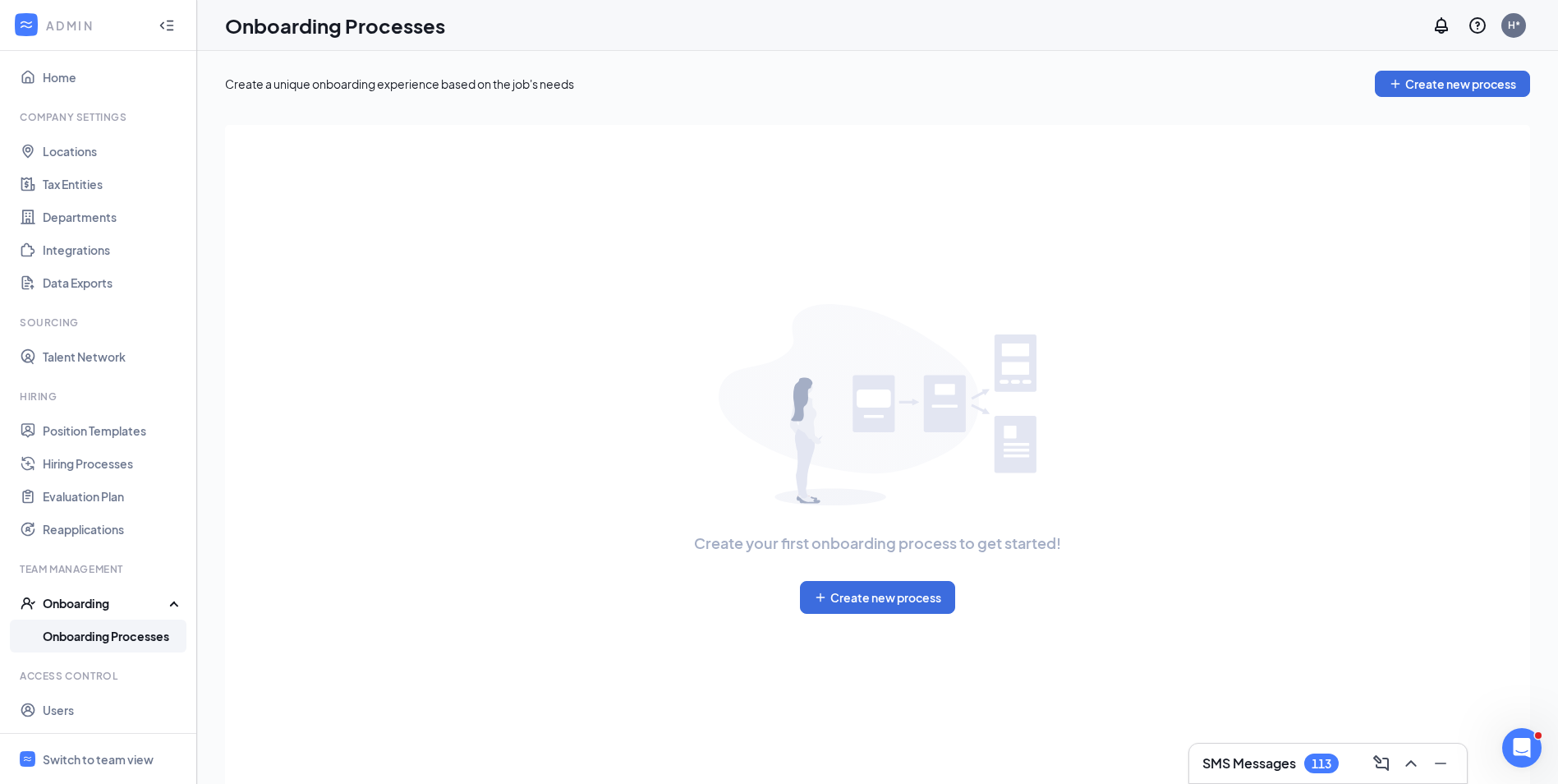
click at [127, 632] on link "Onboarding Processes" at bounding box center [112, 635] width 140 height 33
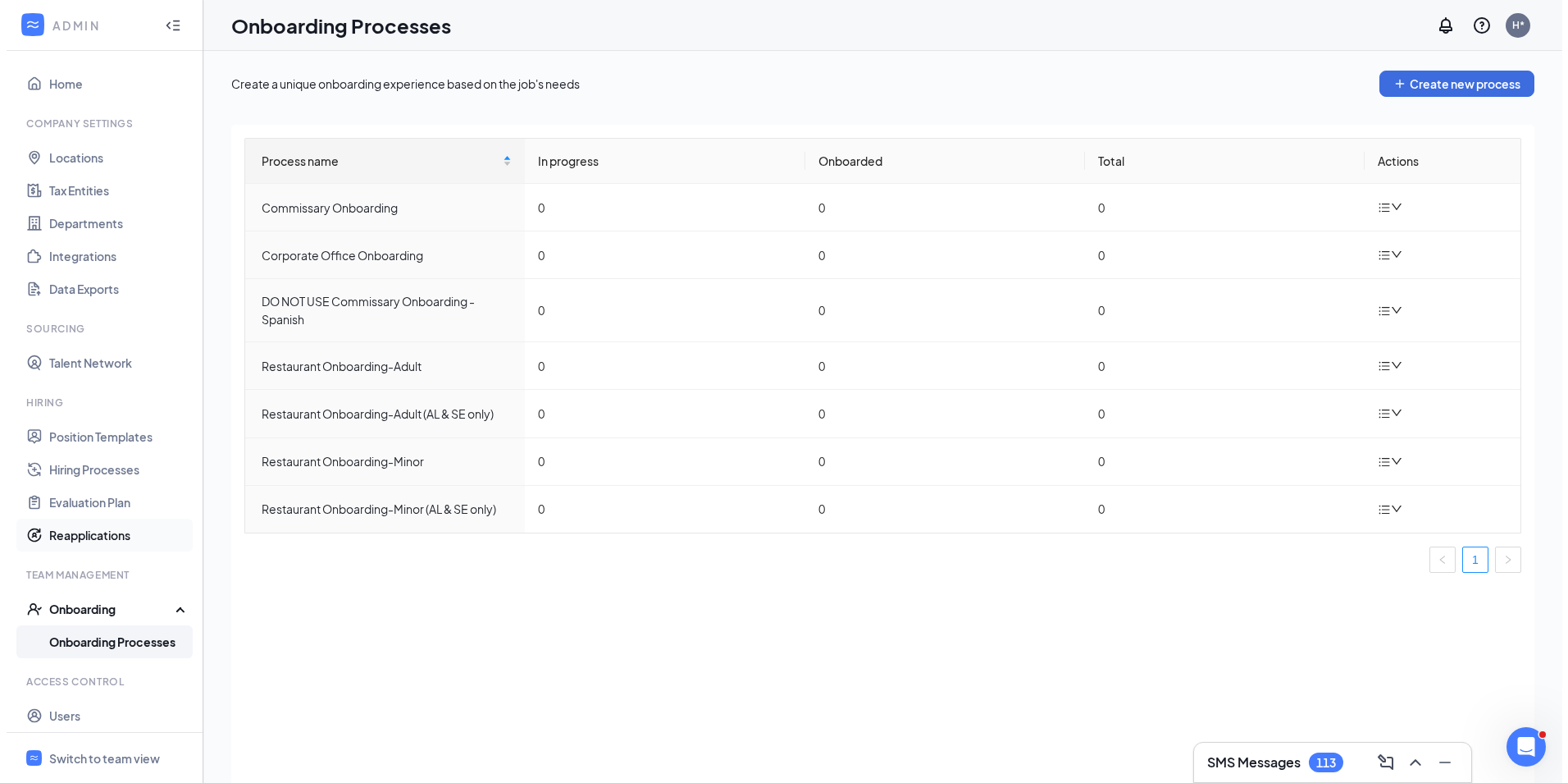
scroll to position [39, 0]
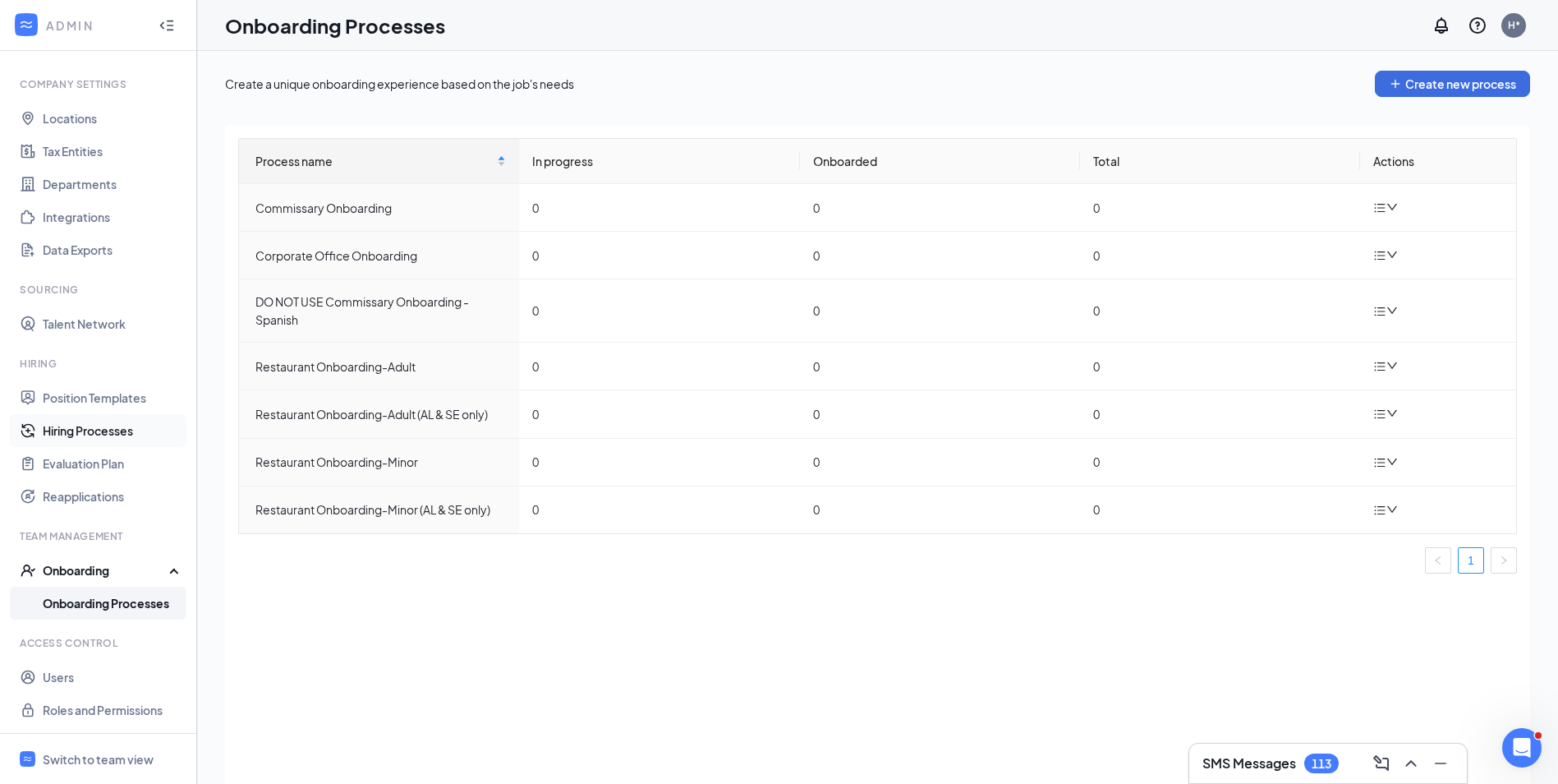
click at [79, 431] on link "Hiring Processes" at bounding box center [112, 430] width 140 height 33
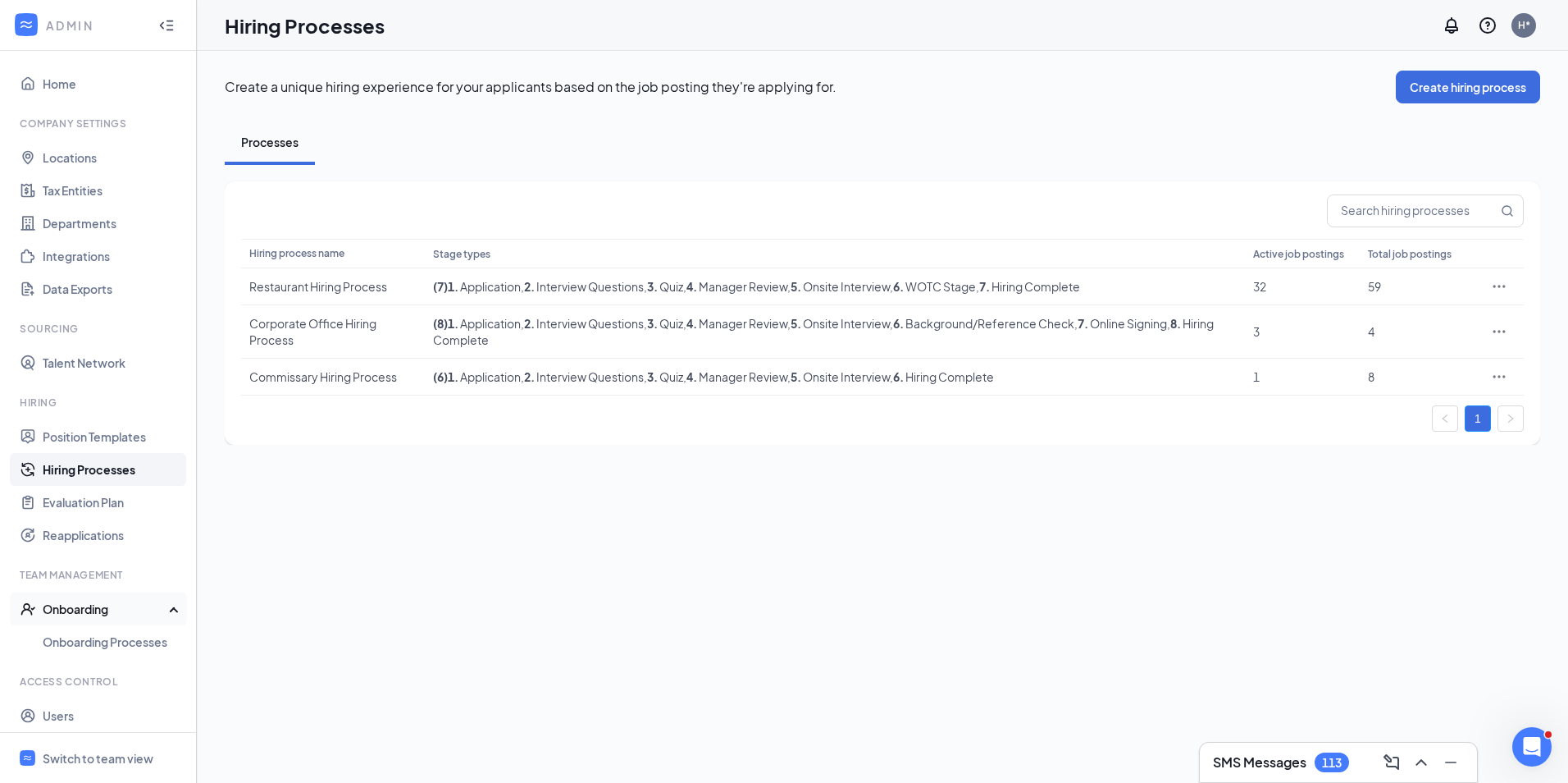
click at [98, 615] on div "Onboarding" at bounding box center [105, 608] width 126 height 16
click at [104, 712] on link "Roles and Permissions" at bounding box center [112, 708] width 140 height 33
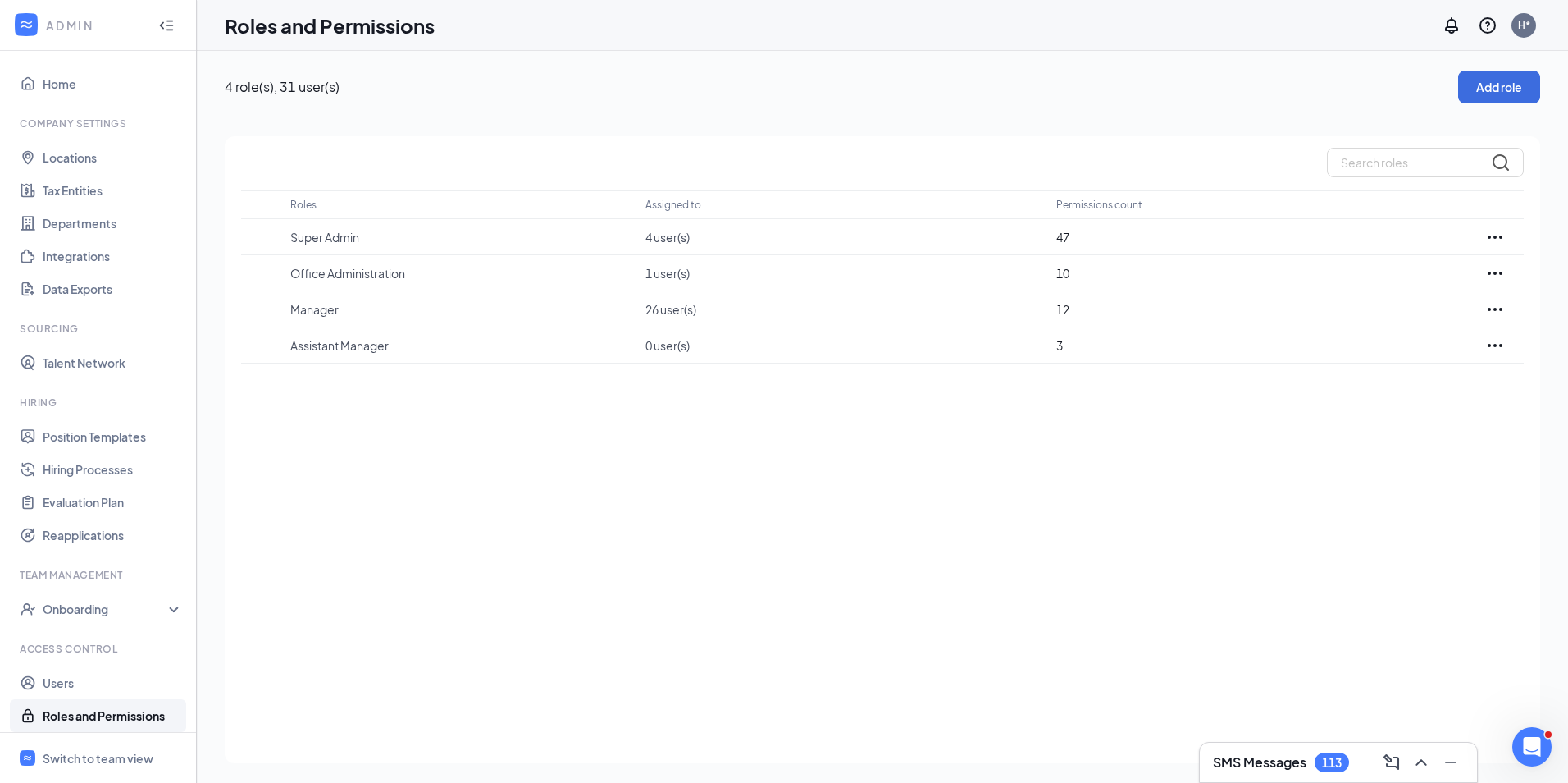
scroll to position [7, 0]
click at [103, 611] on div "Onboarding" at bounding box center [98, 601] width 197 height 33
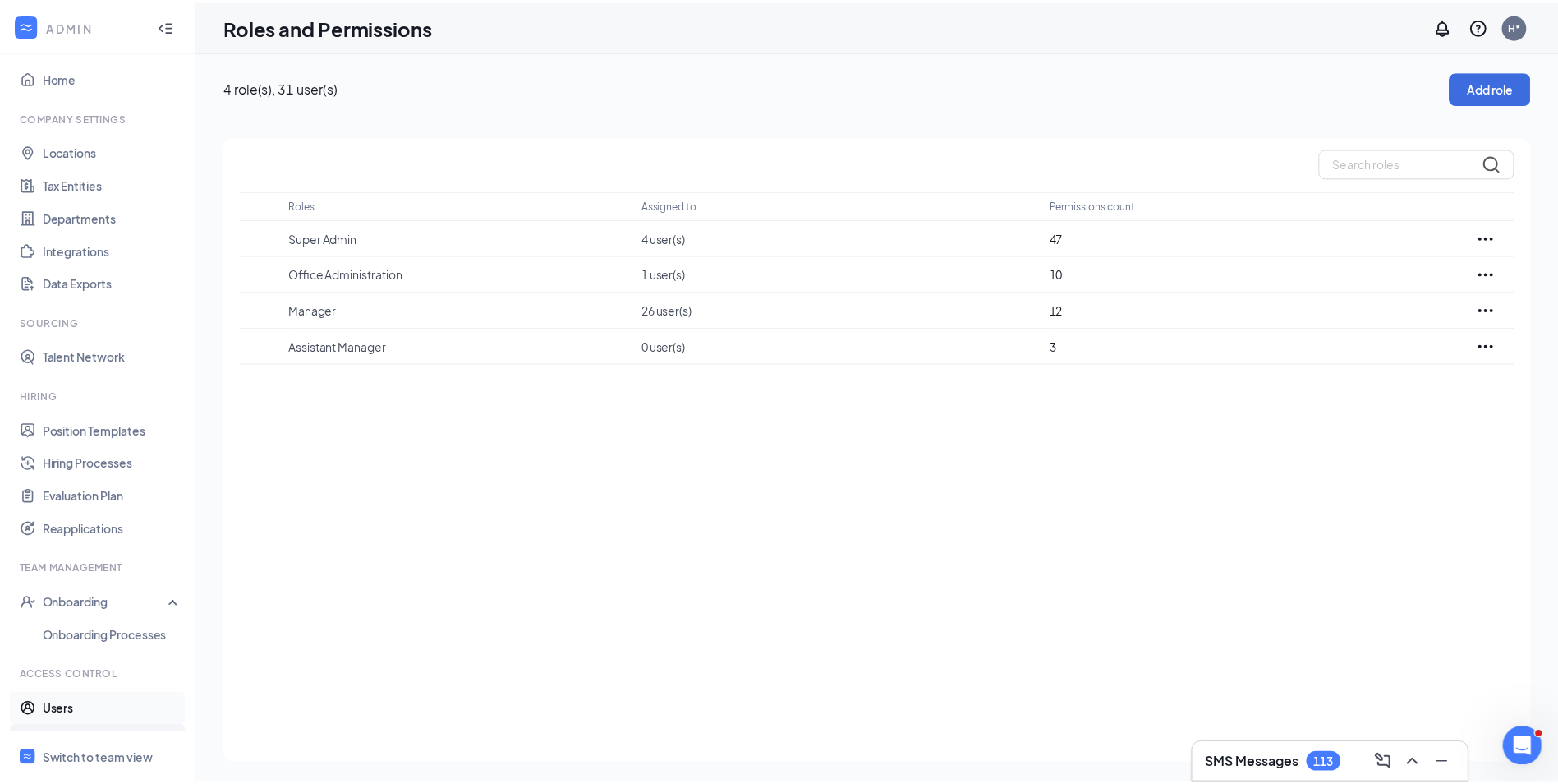
scroll to position [39, 0]
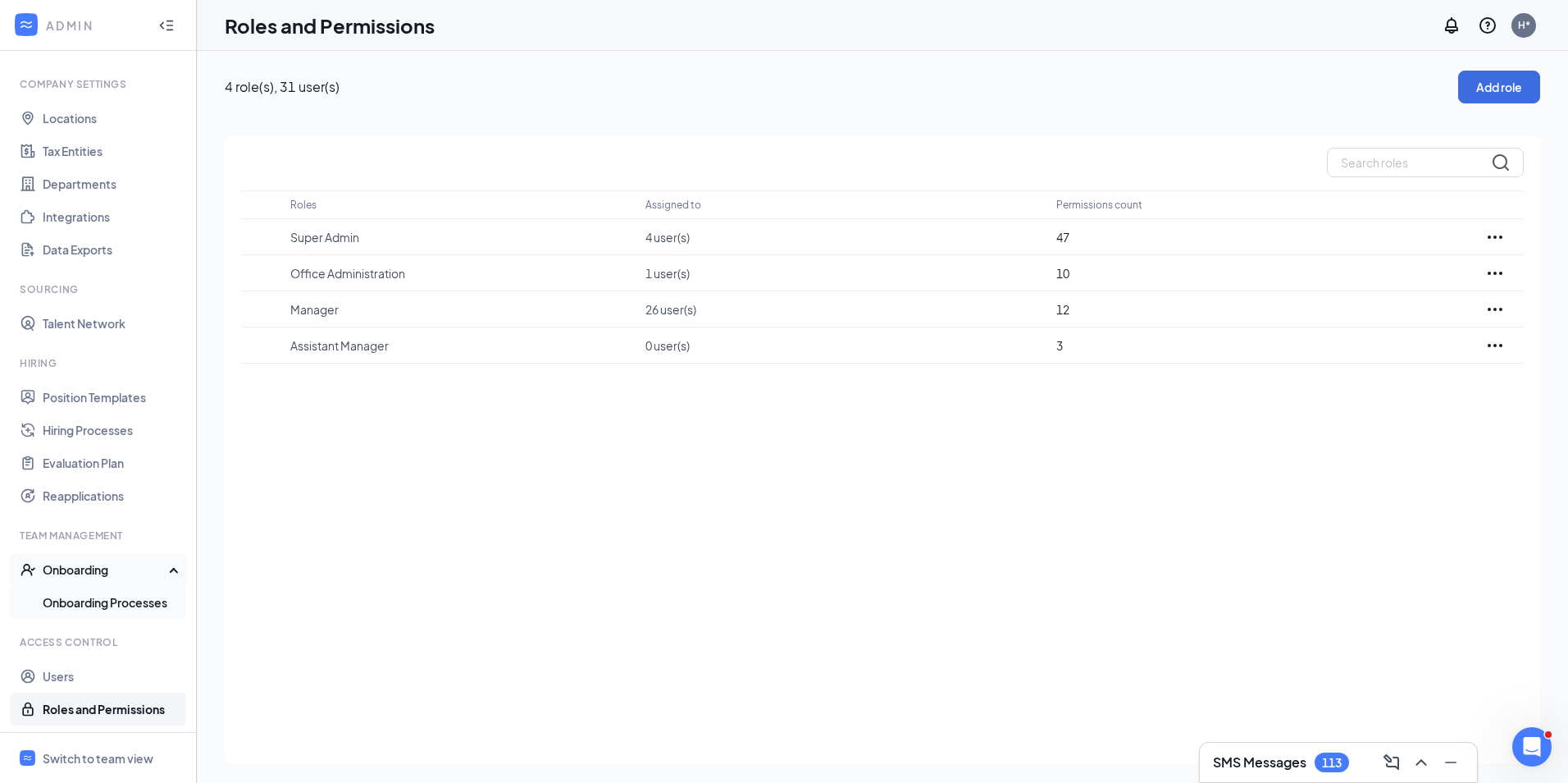
click at [148, 610] on link "Onboarding Processes" at bounding box center [112, 601] width 140 height 33
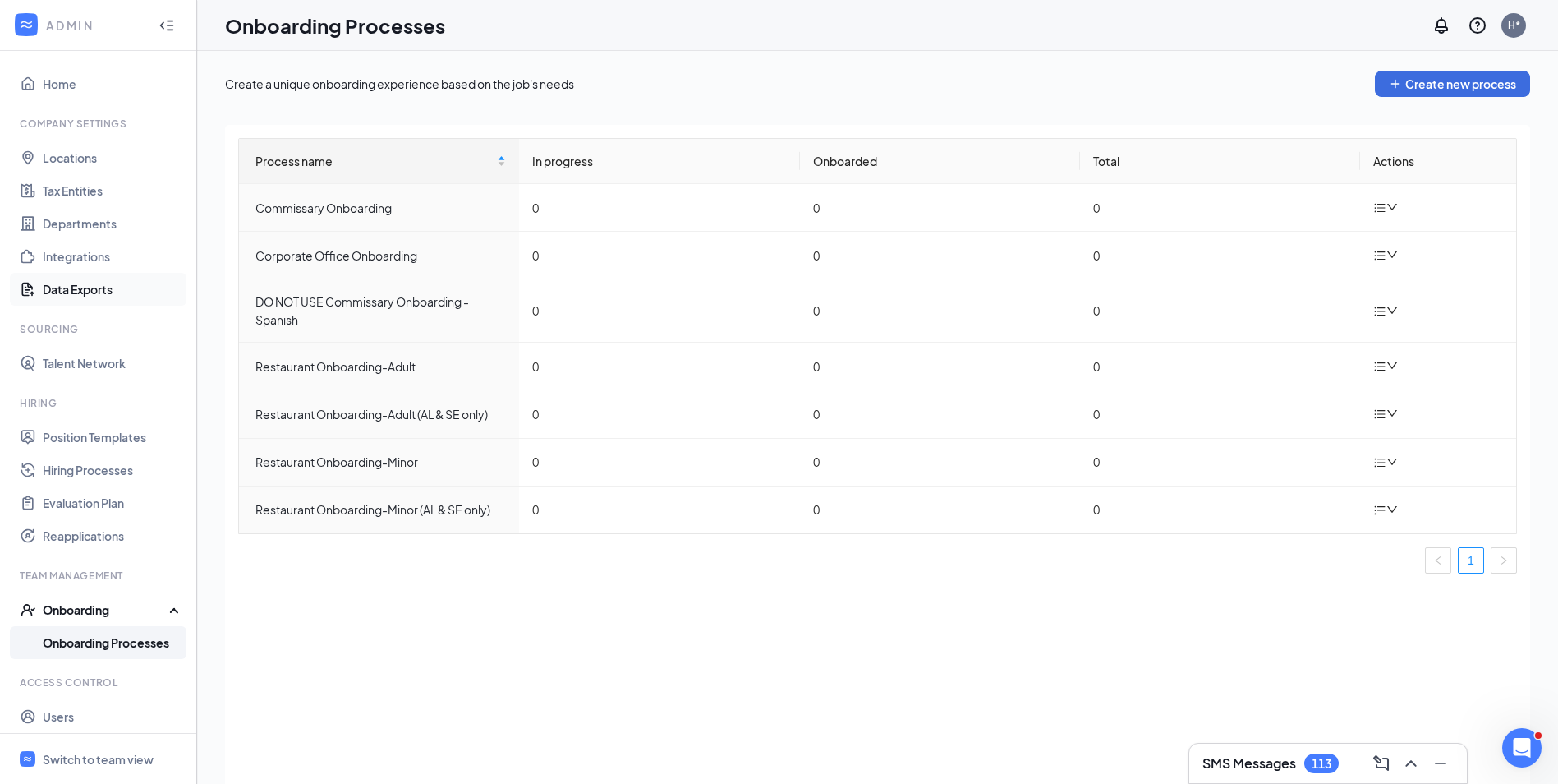
click at [99, 288] on link "Data Exports" at bounding box center [112, 289] width 140 height 33
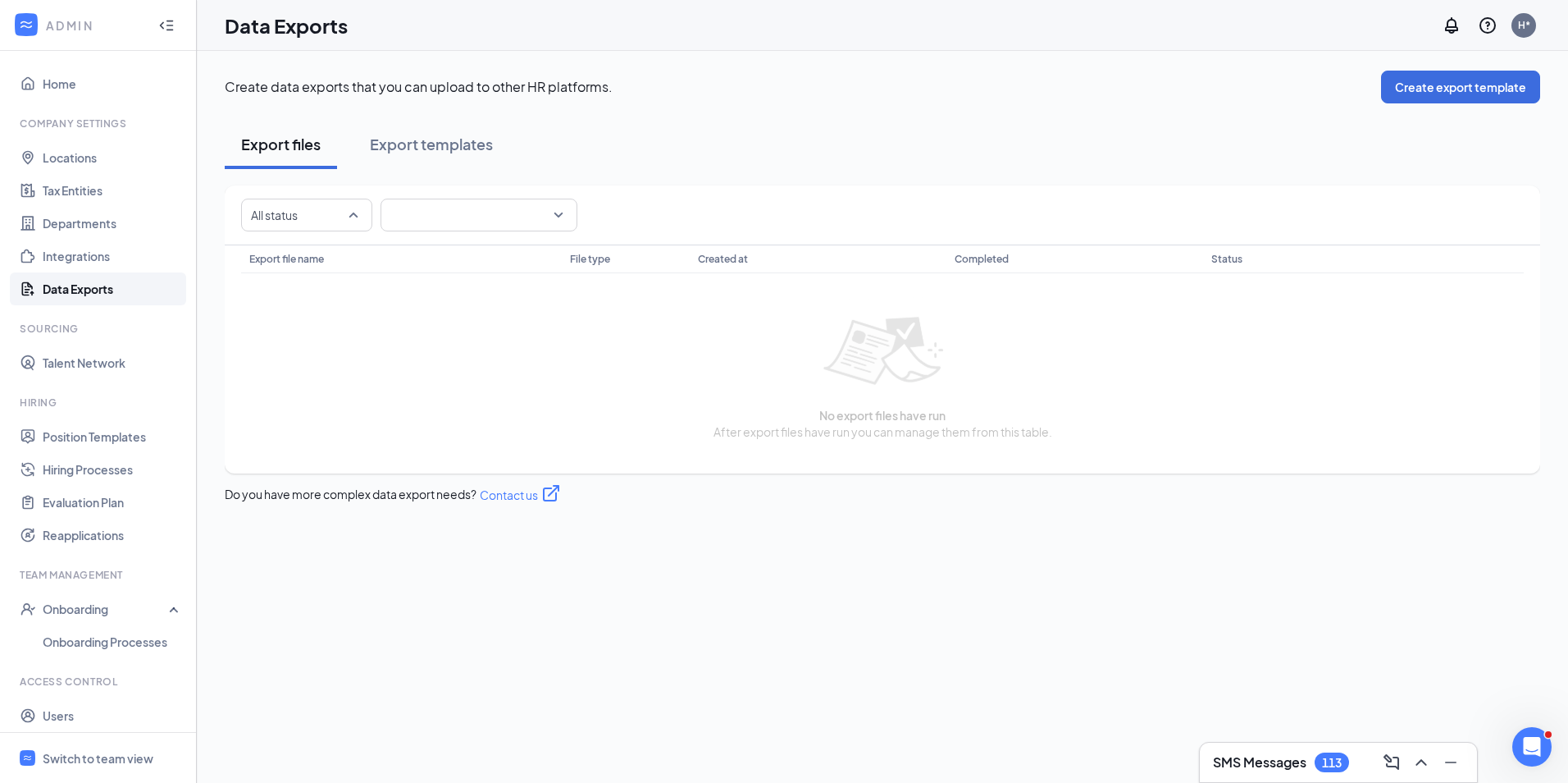
click at [337, 211] on div at bounding box center [299, 215] width 107 height 26
click at [417, 211] on span at bounding box center [478, 215] width 177 height 31
click at [1435, 92] on button "Create export template" at bounding box center [1461, 87] width 159 height 33
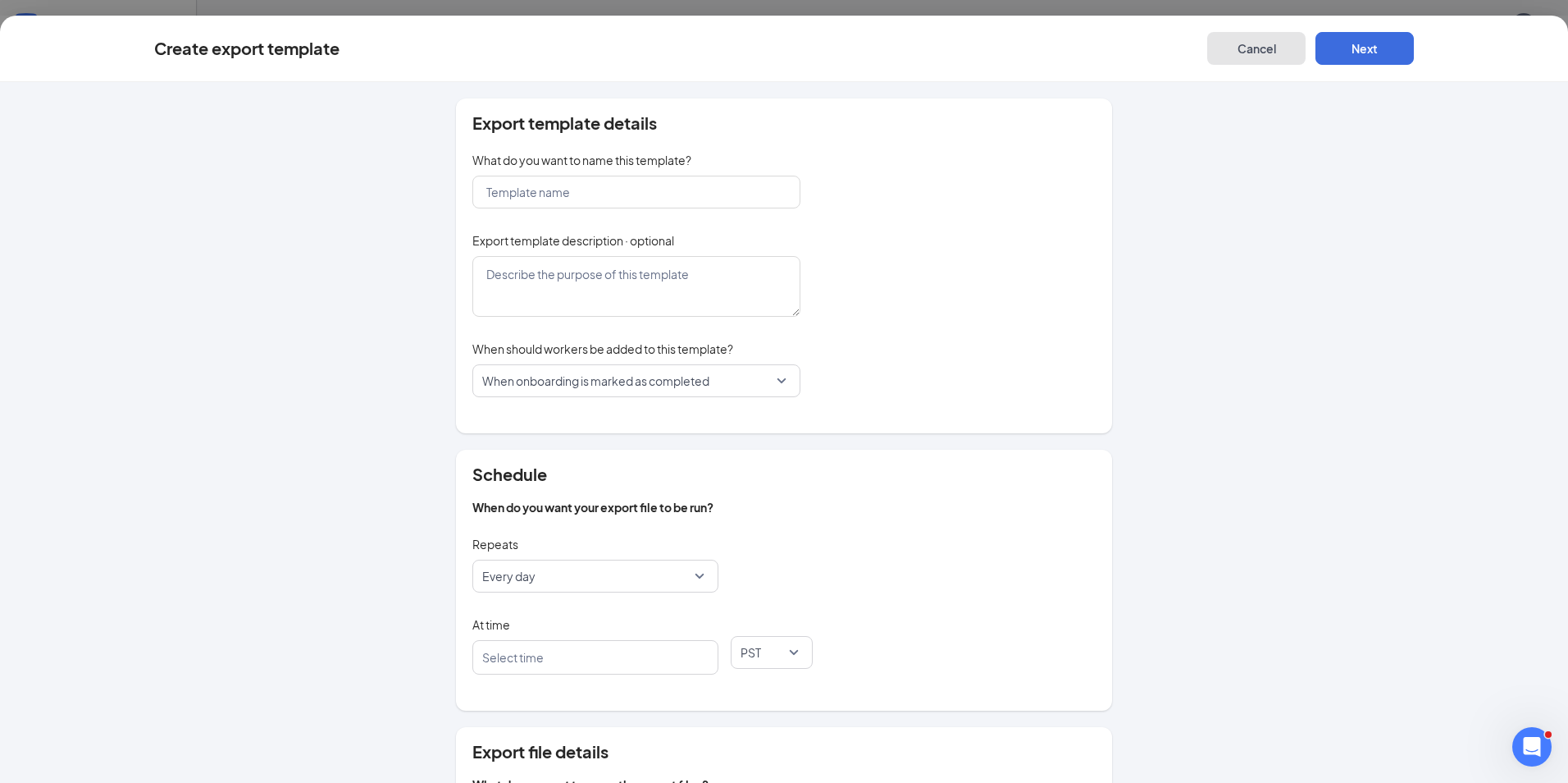
click at [1242, 47] on button "Cancel" at bounding box center [1256, 48] width 98 height 33
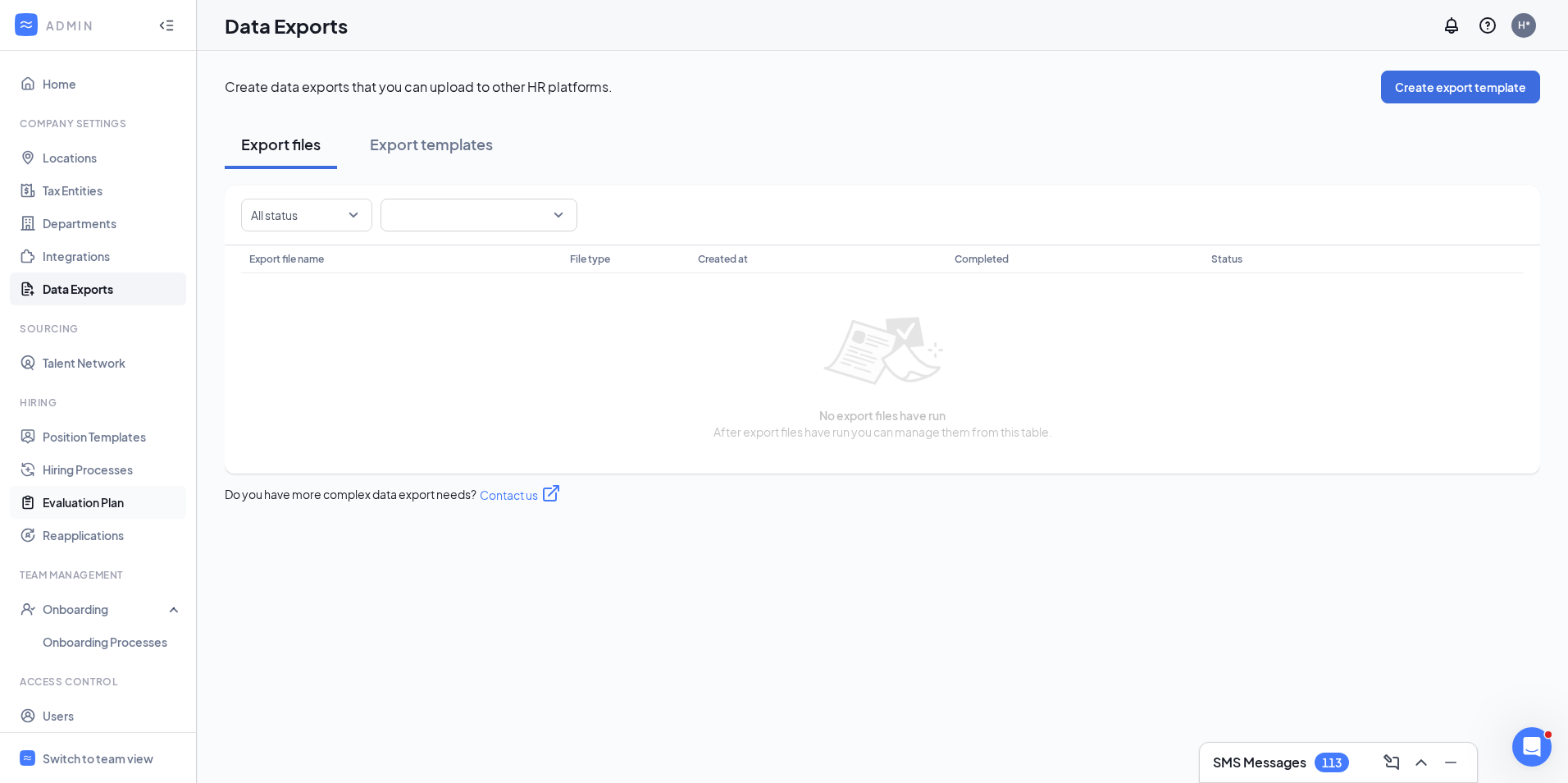
click at [74, 504] on link "Evaluation Plan" at bounding box center [112, 501] width 140 height 33
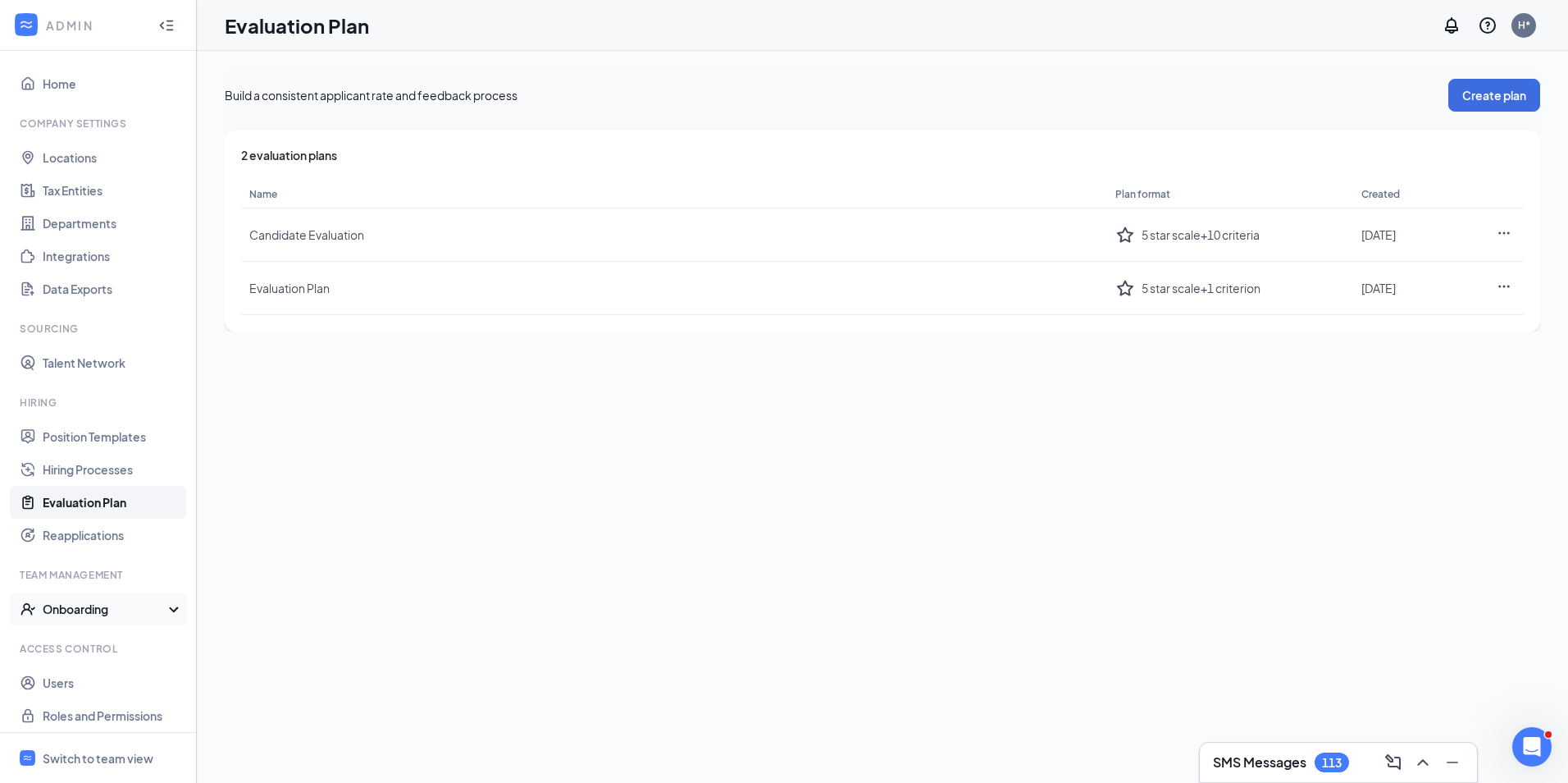
click at [121, 608] on div "Onboarding" at bounding box center [105, 608] width 126 height 16
click at [36, 65] on ul "Home Company Settings Locations Tax Entities Departments Integrations Data Expo…" at bounding box center [98, 411] width 196 height 720
click at [25, 19] on icon "WorkstreamLogo" at bounding box center [25, 24] width 16 height 16
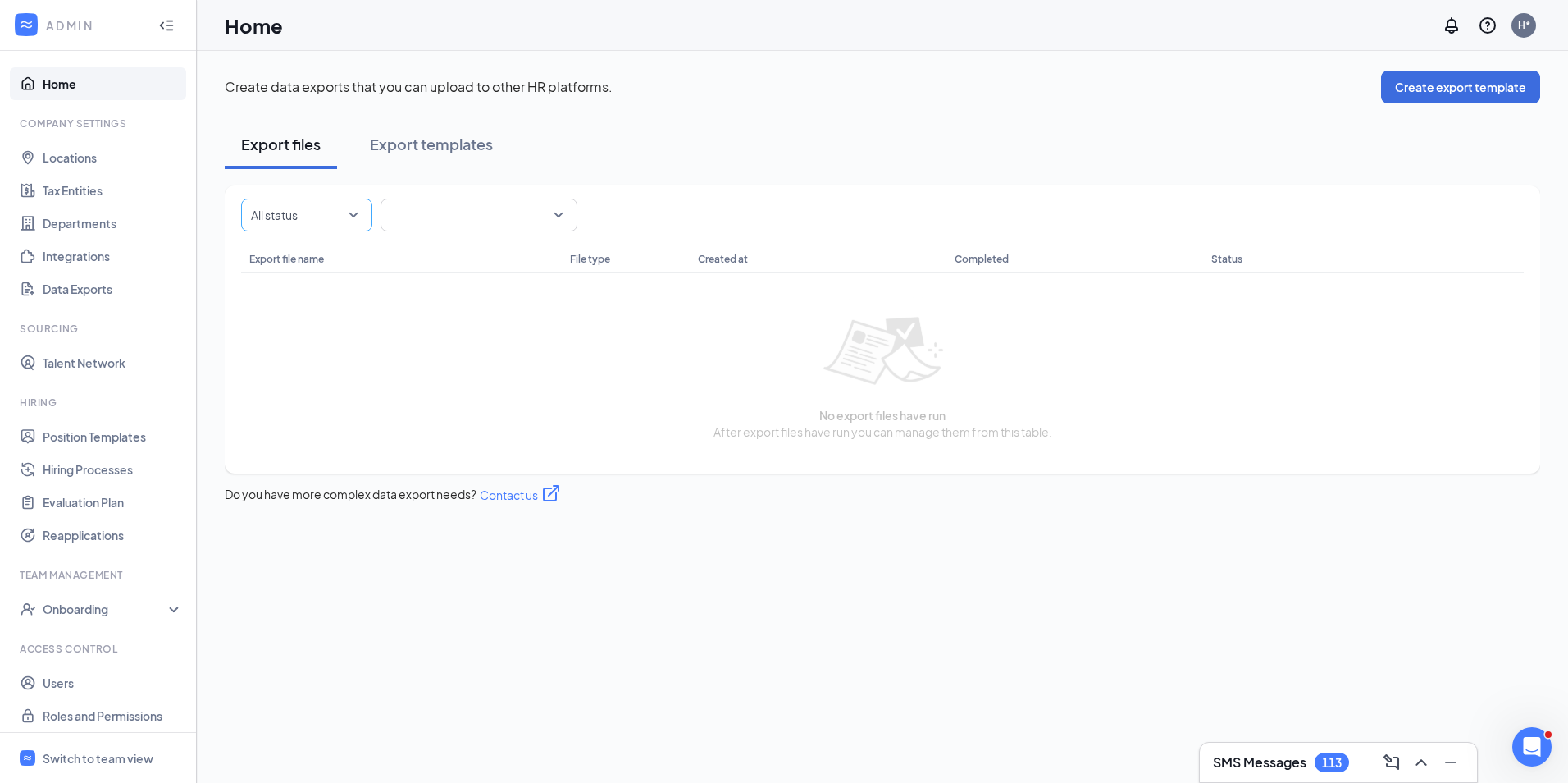
click at [329, 214] on div at bounding box center [299, 215] width 107 height 26
click at [325, 226] on div at bounding box center [299, 215] width 107 height 26
click at [446, 200] on span at bounding box center [478, 215] width 177 height 31
click at [446, 211] on span at bounding box center [478, 215] width 177 height 31
click at [443, 221] on span at bounding box center [478, 215] width 177 height 31
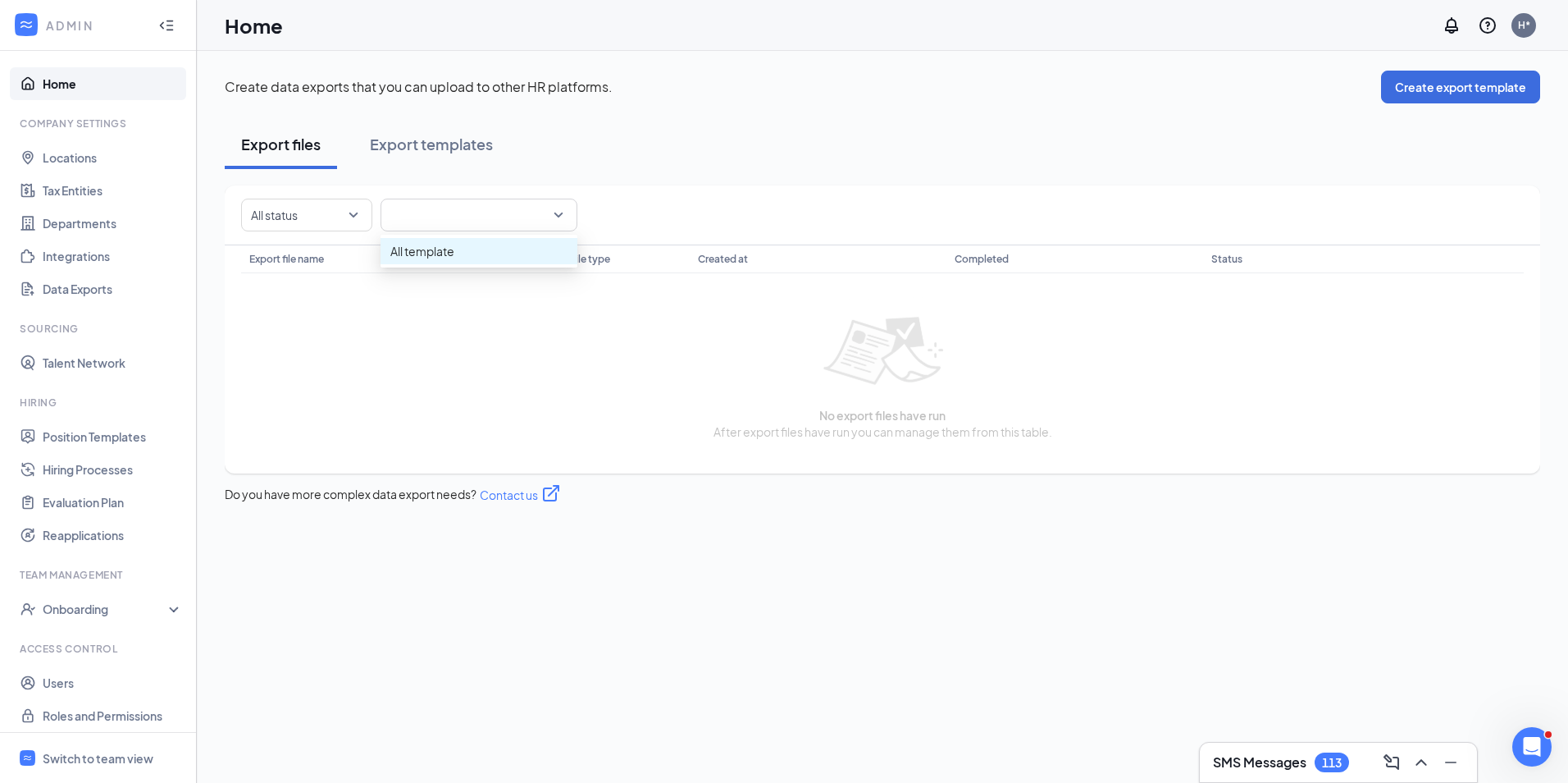
click at [424, 265] on div "All status All template Export file name File type Created at Completed Status …" at bounding box center [882, 329] width 1315 height 288
click at [440, 223] on span at bounding box center [478, 215] width 177 height 31
click at [428, 256] on span "All template" at bounding box center [421, 250] width 64 height 18
click at [63, 87] on link "Home" at bounding box center [112, 83] width 140 height 33
click at [70, 87] on link "Home" at bounding box center [112, 83] width 140 height 33
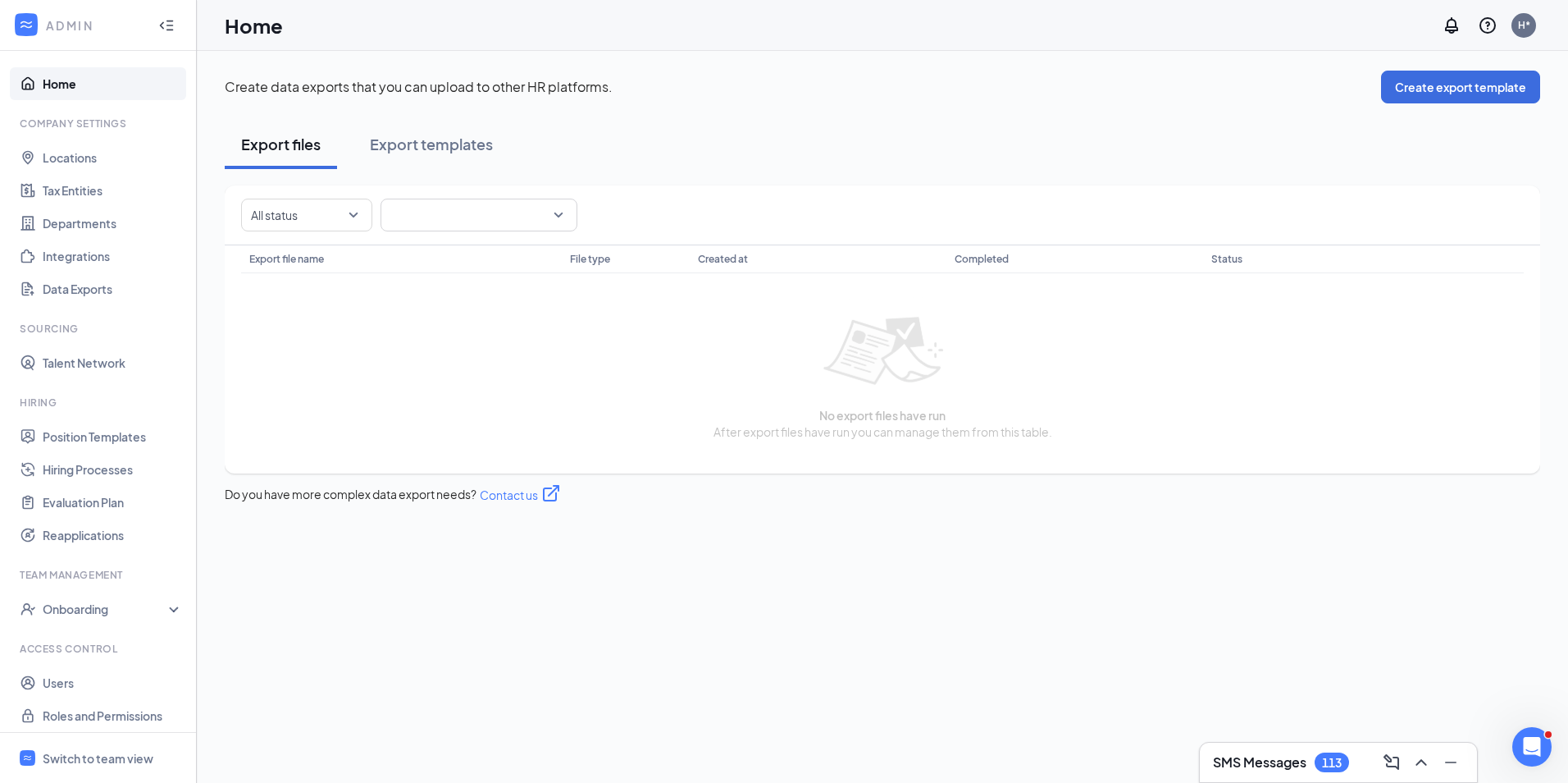
click at [70, 87] on link "Home" at bounding box center [112, 83] width 140 height 33
click at [159, 18] on icon "Collapse" at bounding box center [166, 25] width 16 height 16
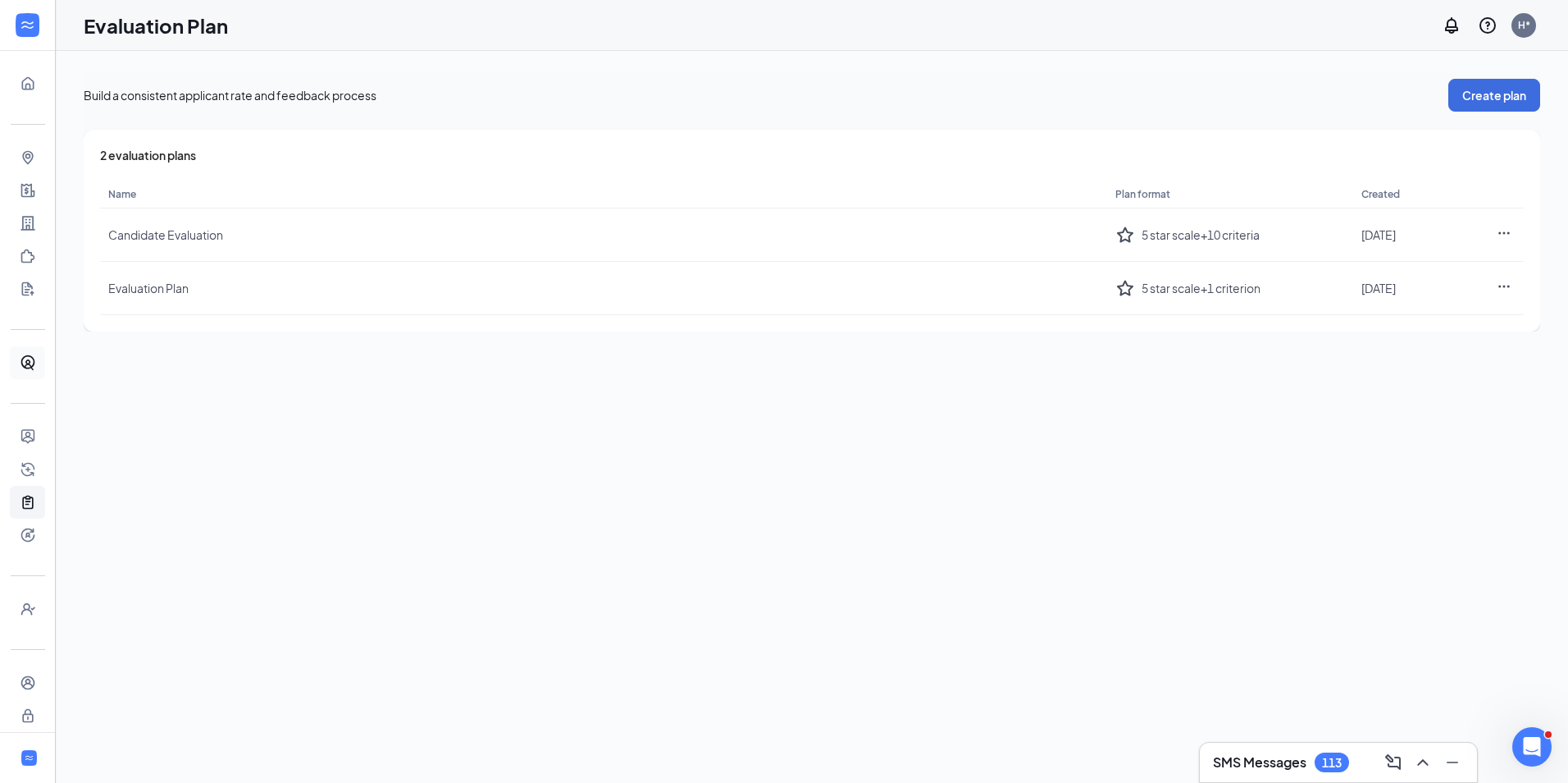
click at [42, 361] on link "Talent Network" at bounding box center [50, 362] width 16 height 33
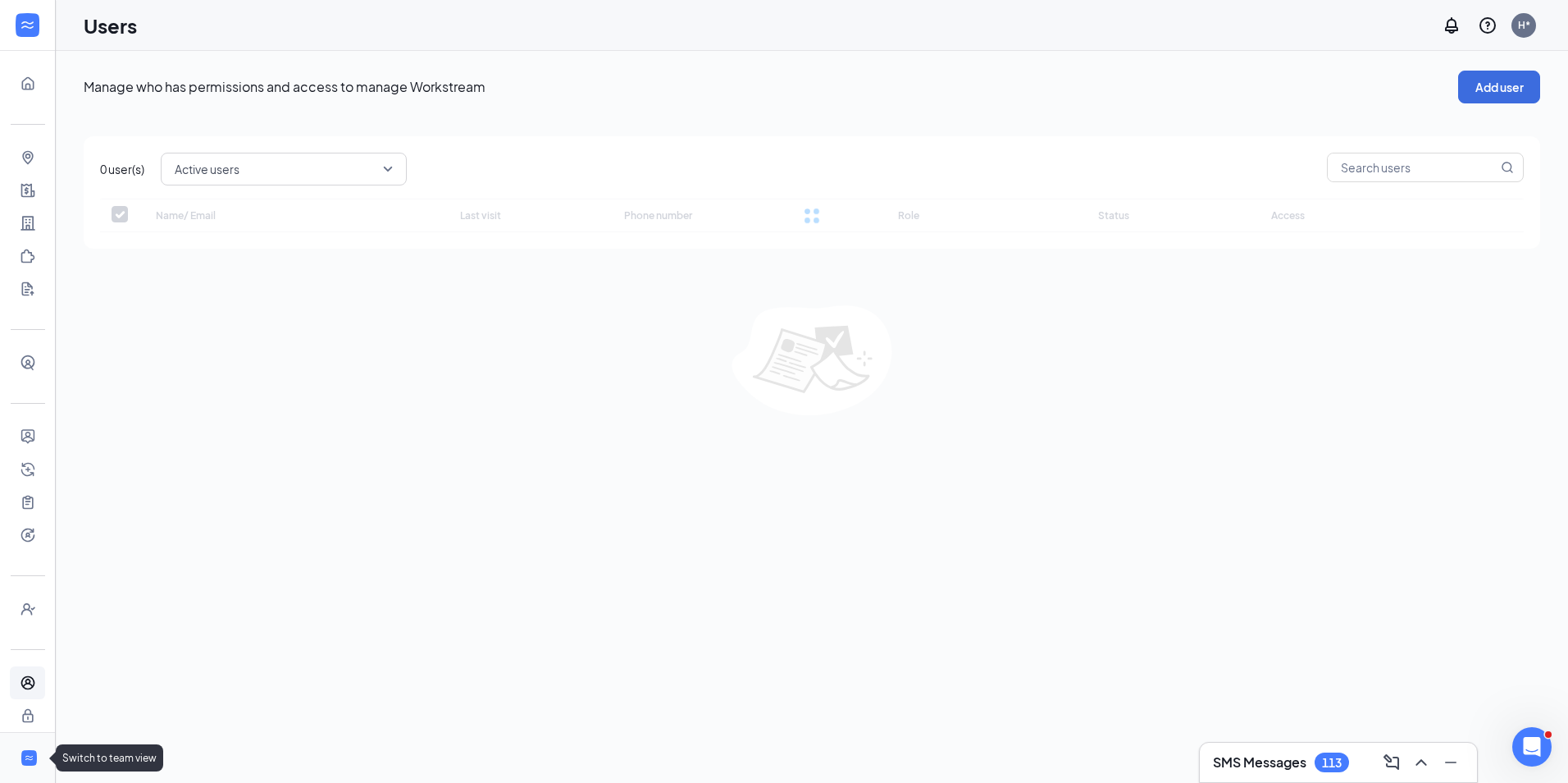
checkbox input "false"
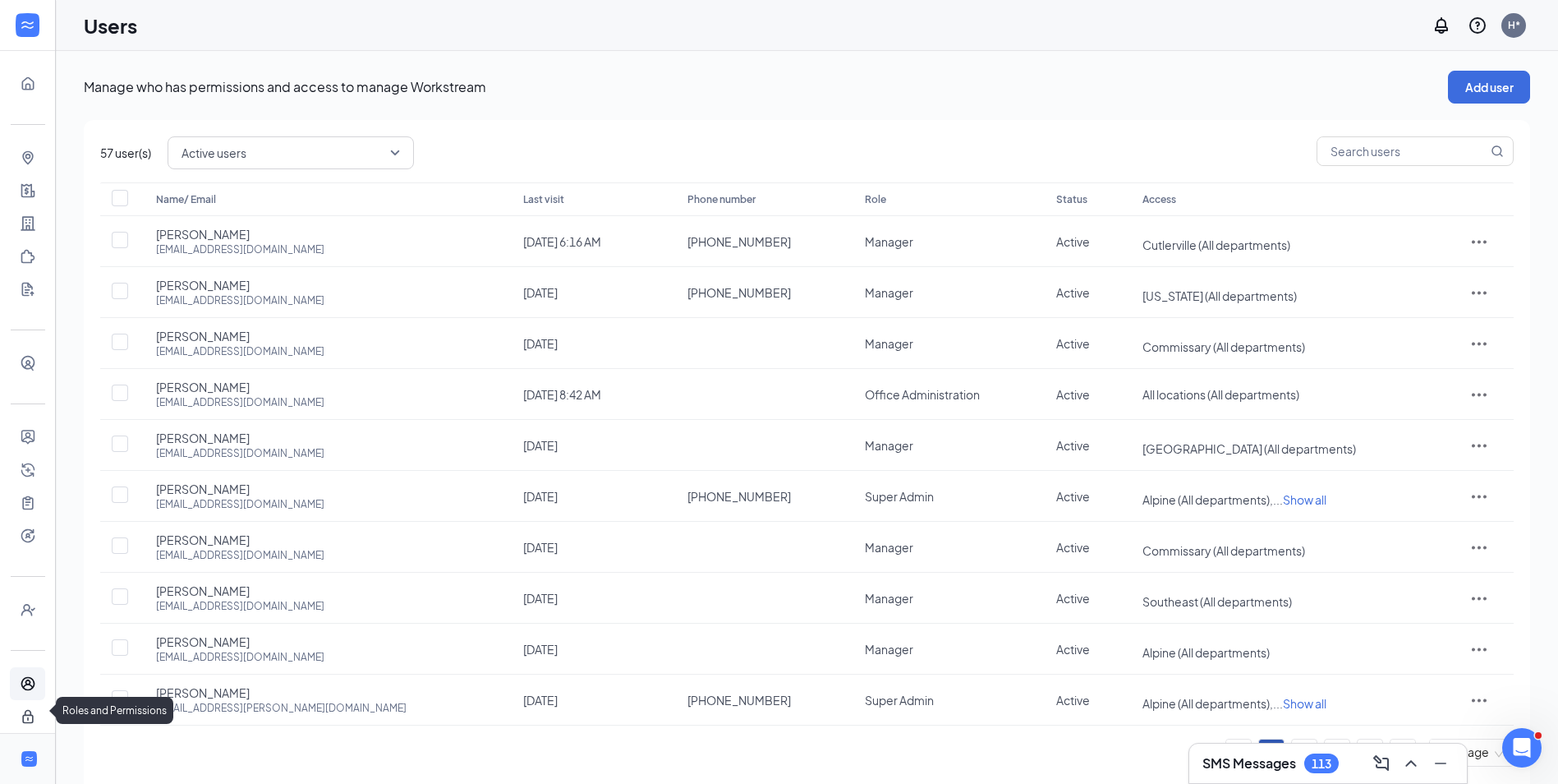
scroll to position [7, 0]
click at [25, 760] on icon "WorkstreamLogo" at bounding box center [29, 759] width 11 height 11
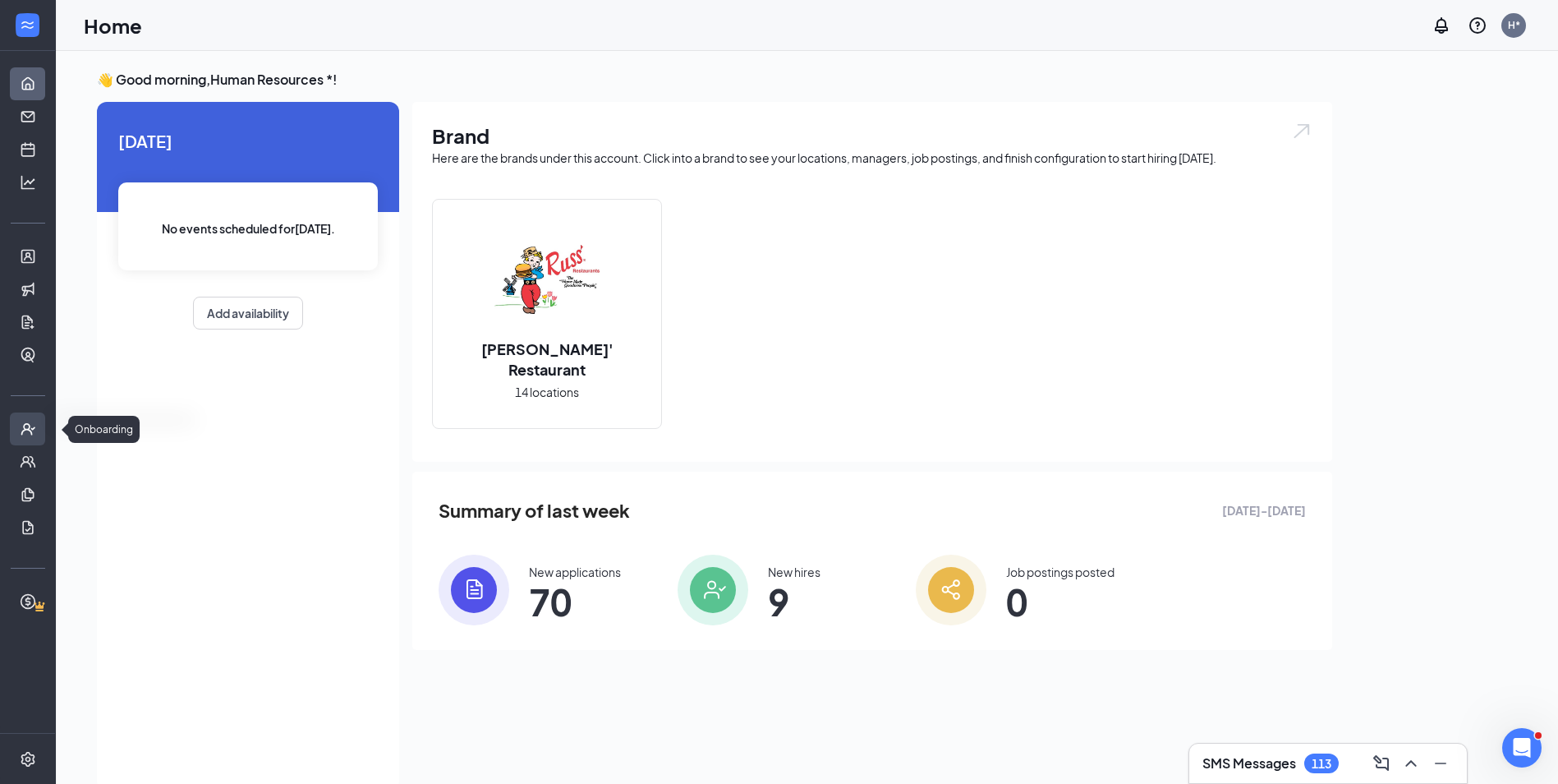
click at [26, 434] on icon "UserCheck" at bounding box center [27, 428] width 16 height 16
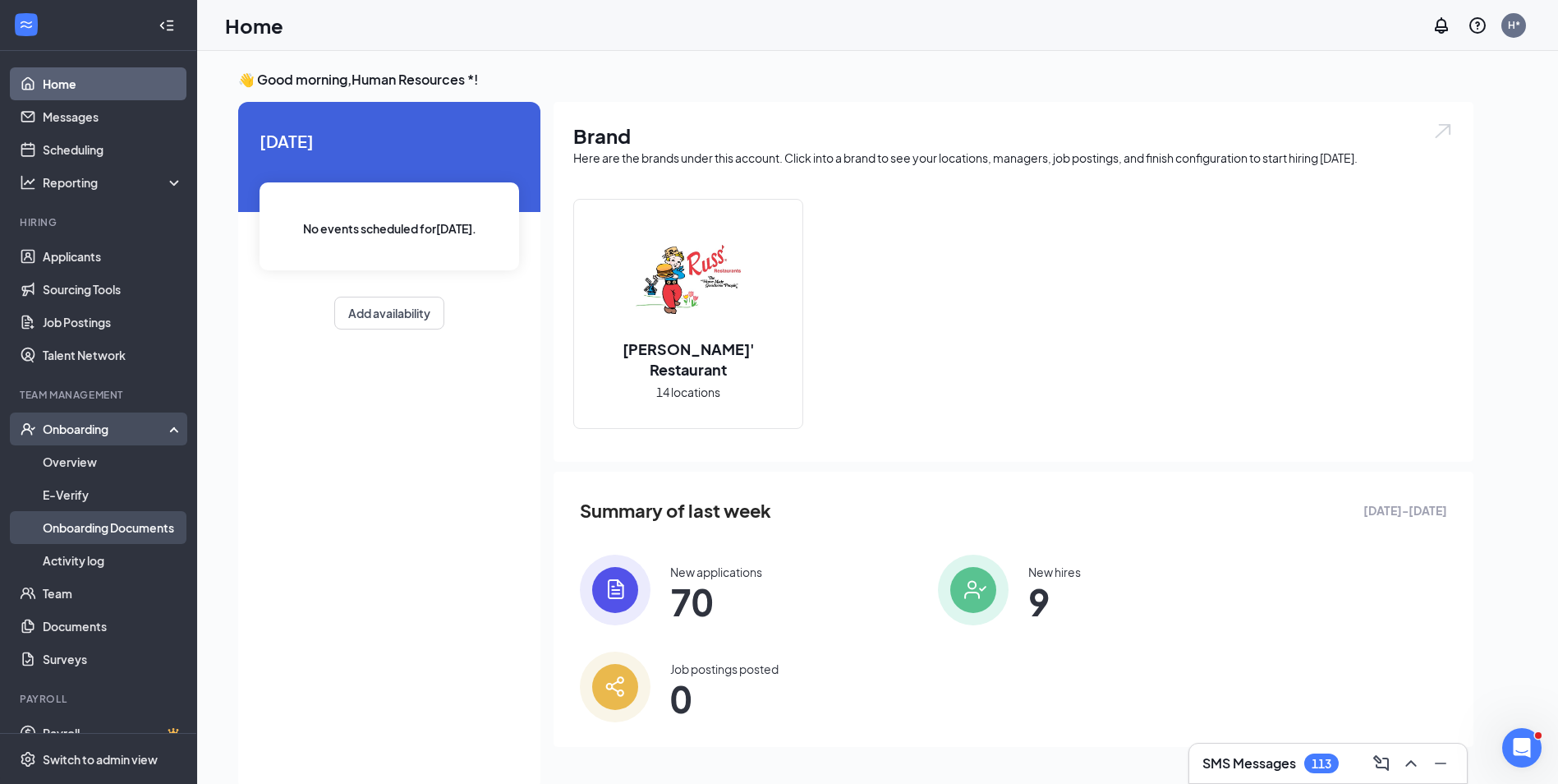
click at [138, 525] on link "Onboarding Documents" at bounding box center [112, 527] width 140 height 33
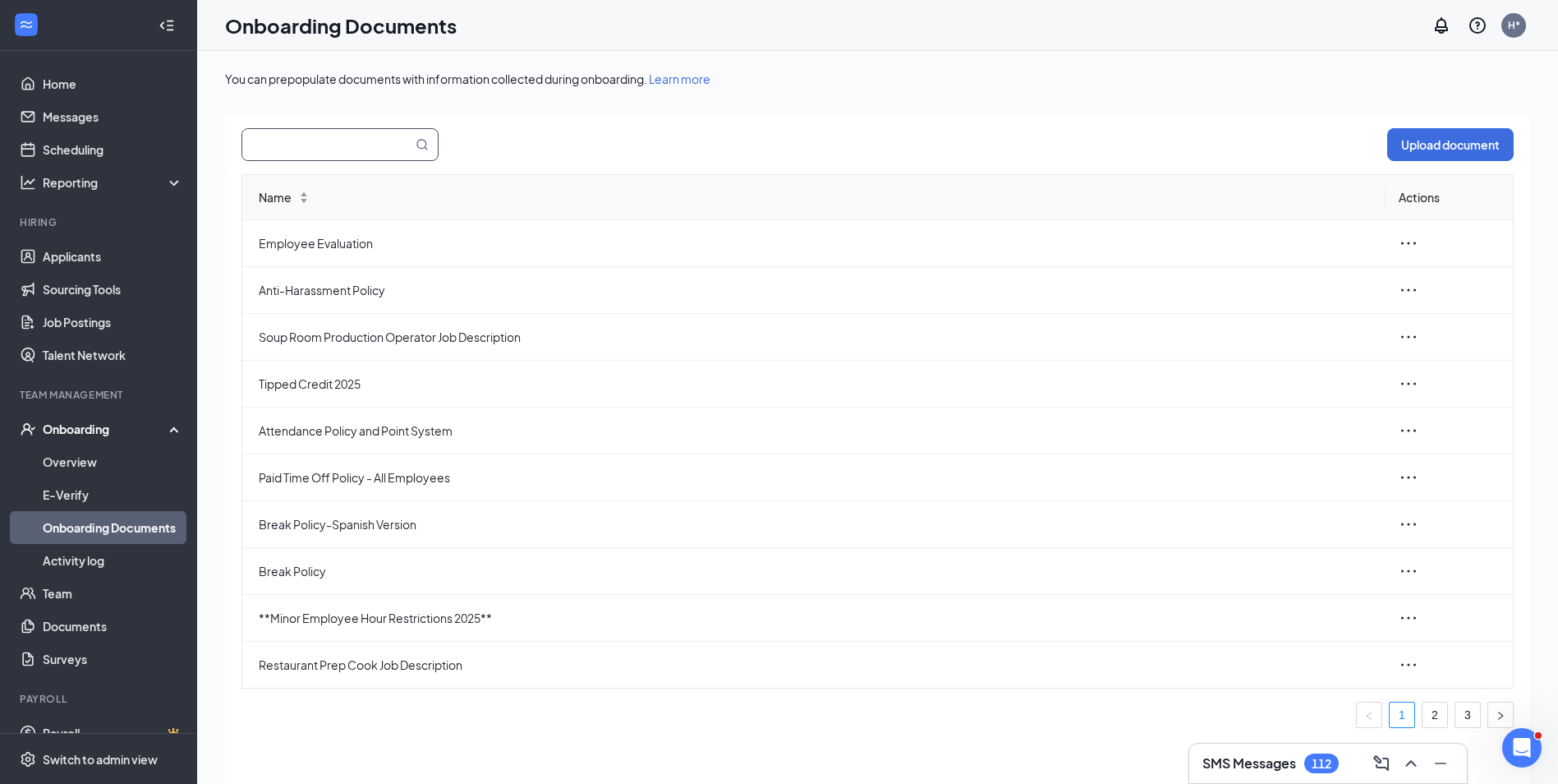
click at [338, 149] on input "text" at bounding box center [317, 144] width 150 height 31
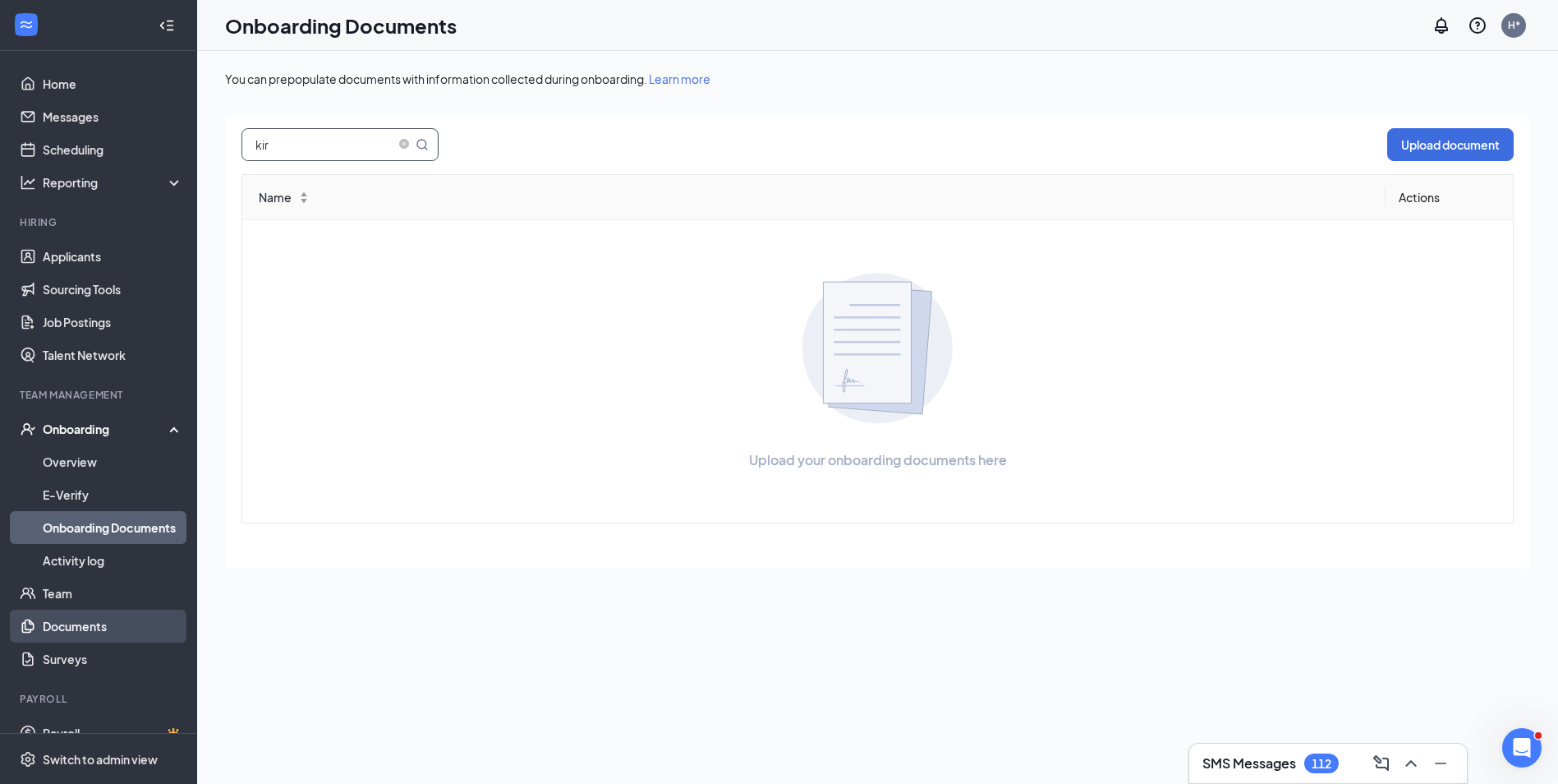
type input "kir"
click at [52, 634] on link "Documents" at bounding box center [112, 626] width 140 height 33
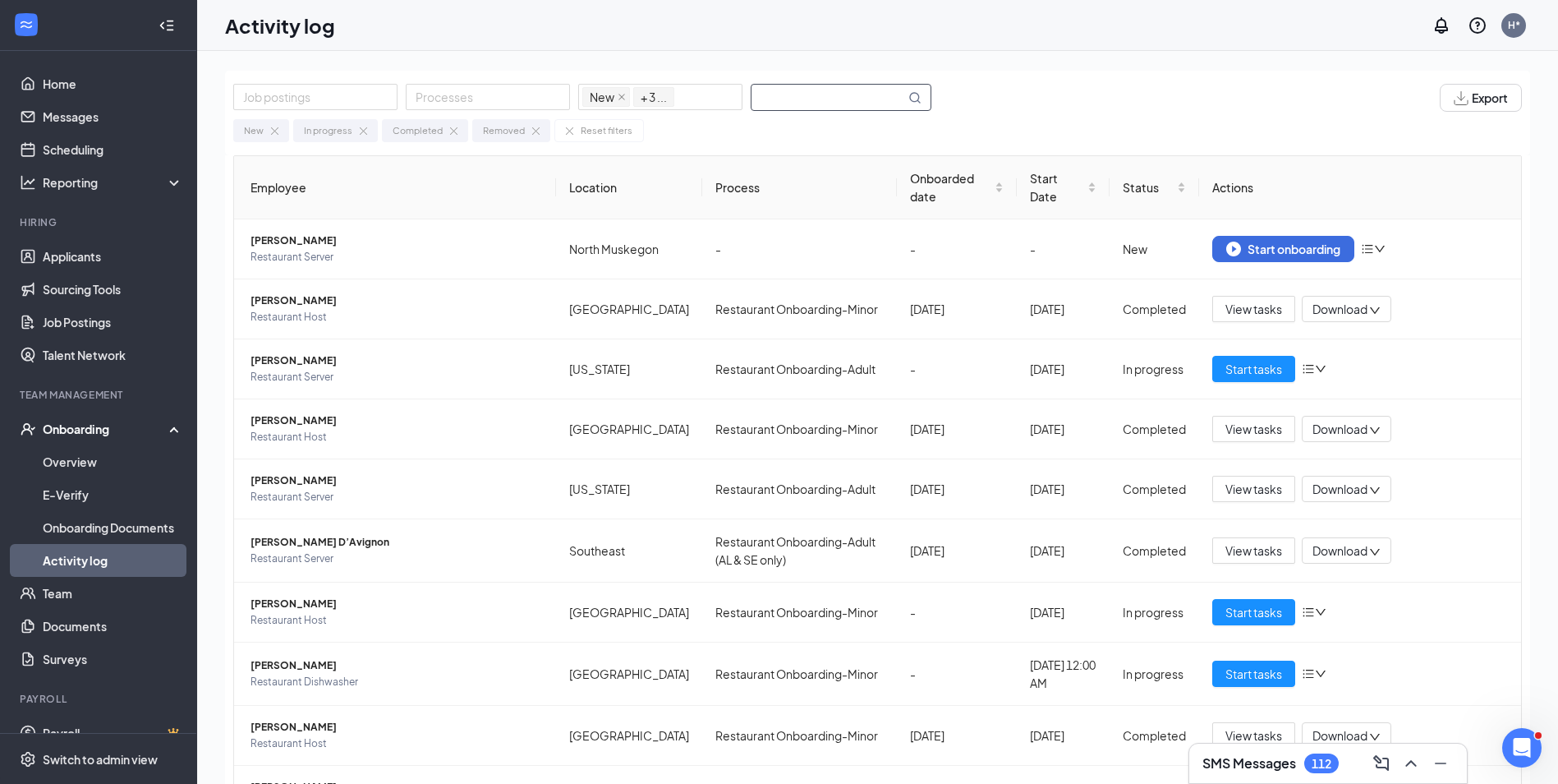
click at [868, 97] on input "text" at bounding box center [828, 98] width 154 height 25
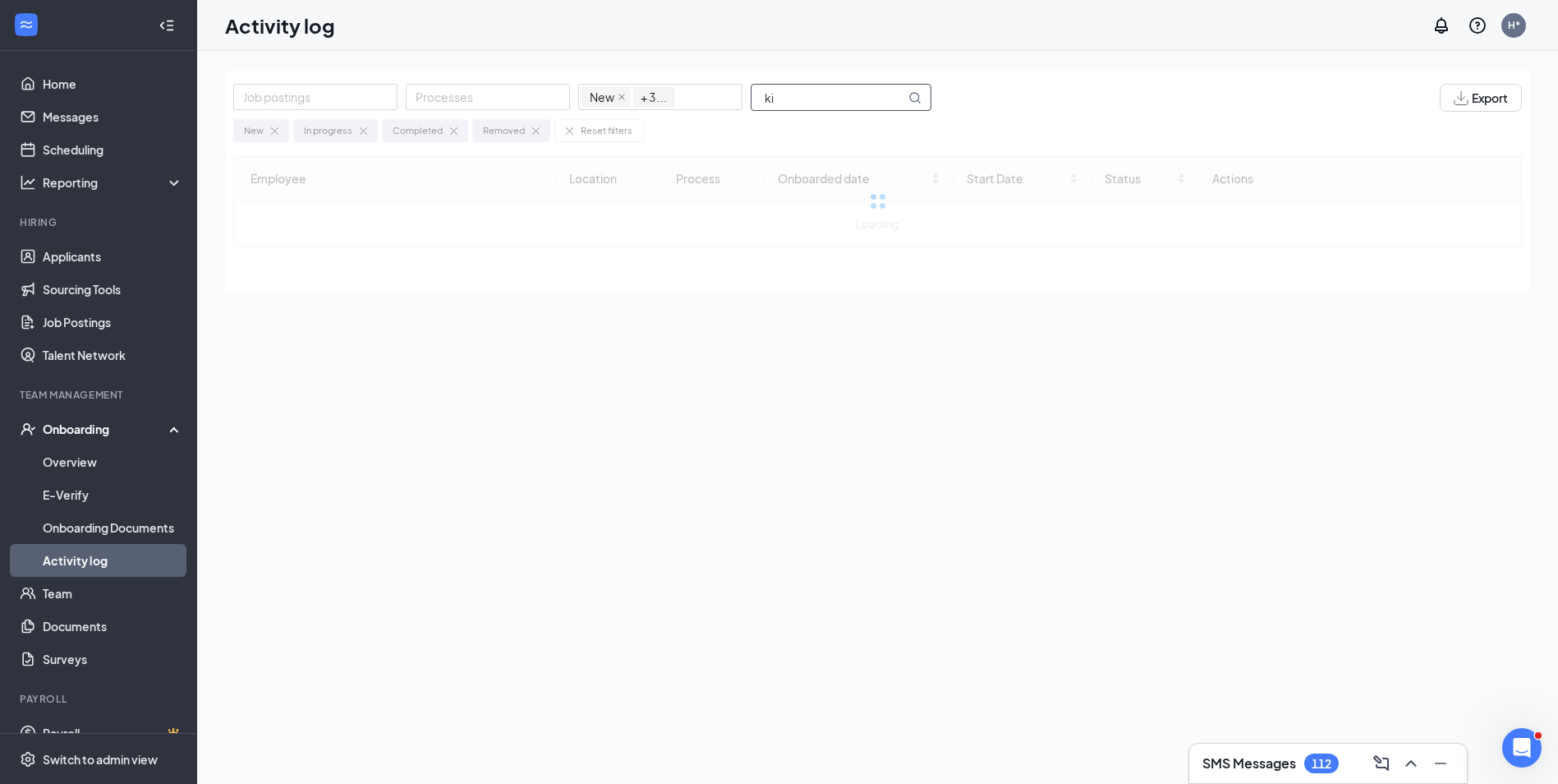
type input "k"
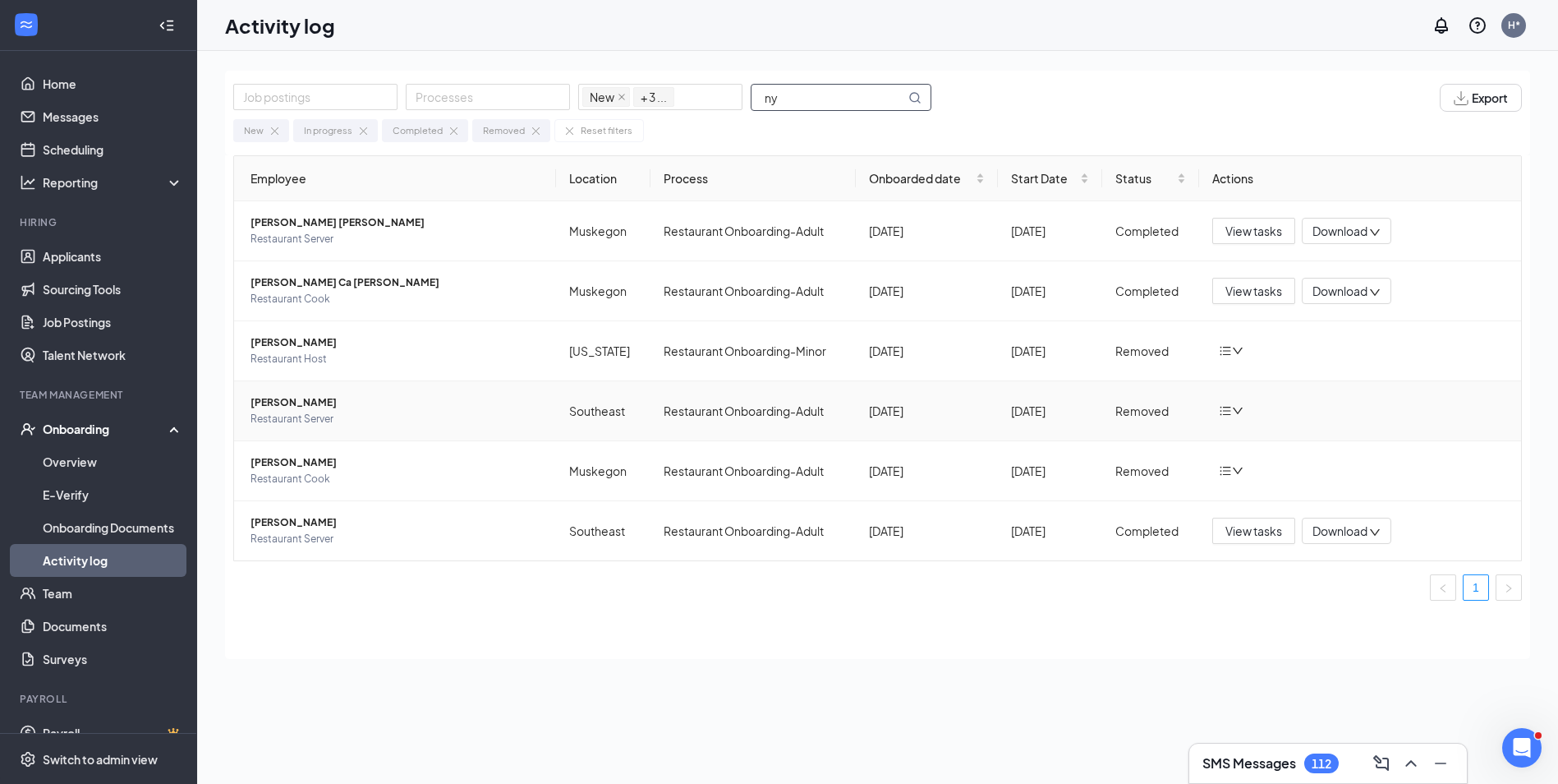
type input "ny"
click at [1237, 410] on icon "down" at bounding box center [1239, 411] width 12 height 12
click at [400, 635] on div "Employee Location Process Onboarded date Start Date Status Actions Bethany Ge O…" at bounding box center [878, 407] width 1306 height 504
click at [1340, 231] on span "Download" at bounding box center [1340, 231] width 55 height 17
click at [1327, 307] on icon "Download" at bounding box center [1321, 307] width 20 height 20
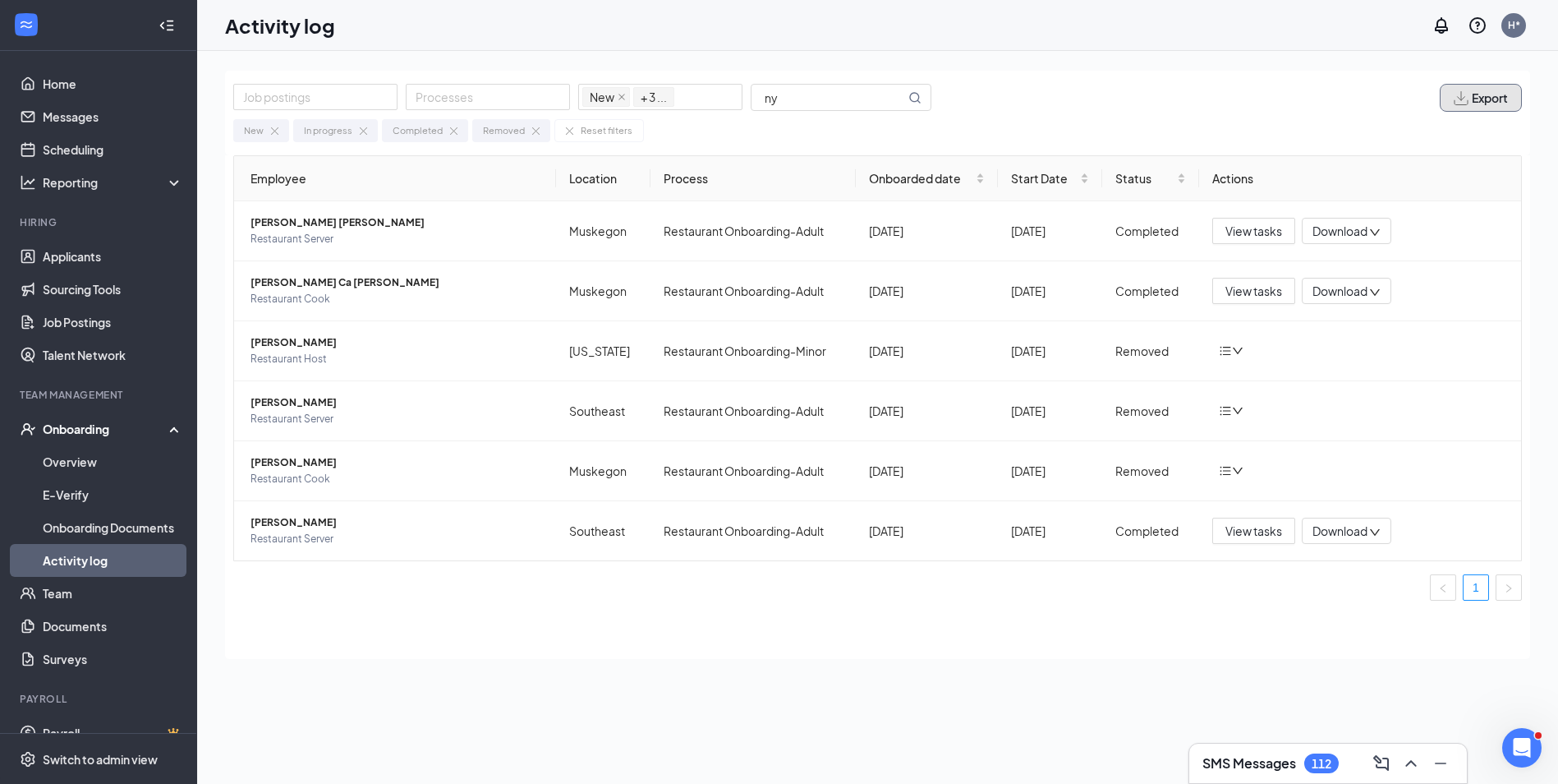
click at [1486, 104] on span "Export" at bounding box center [1490, 98] width 37 height 12
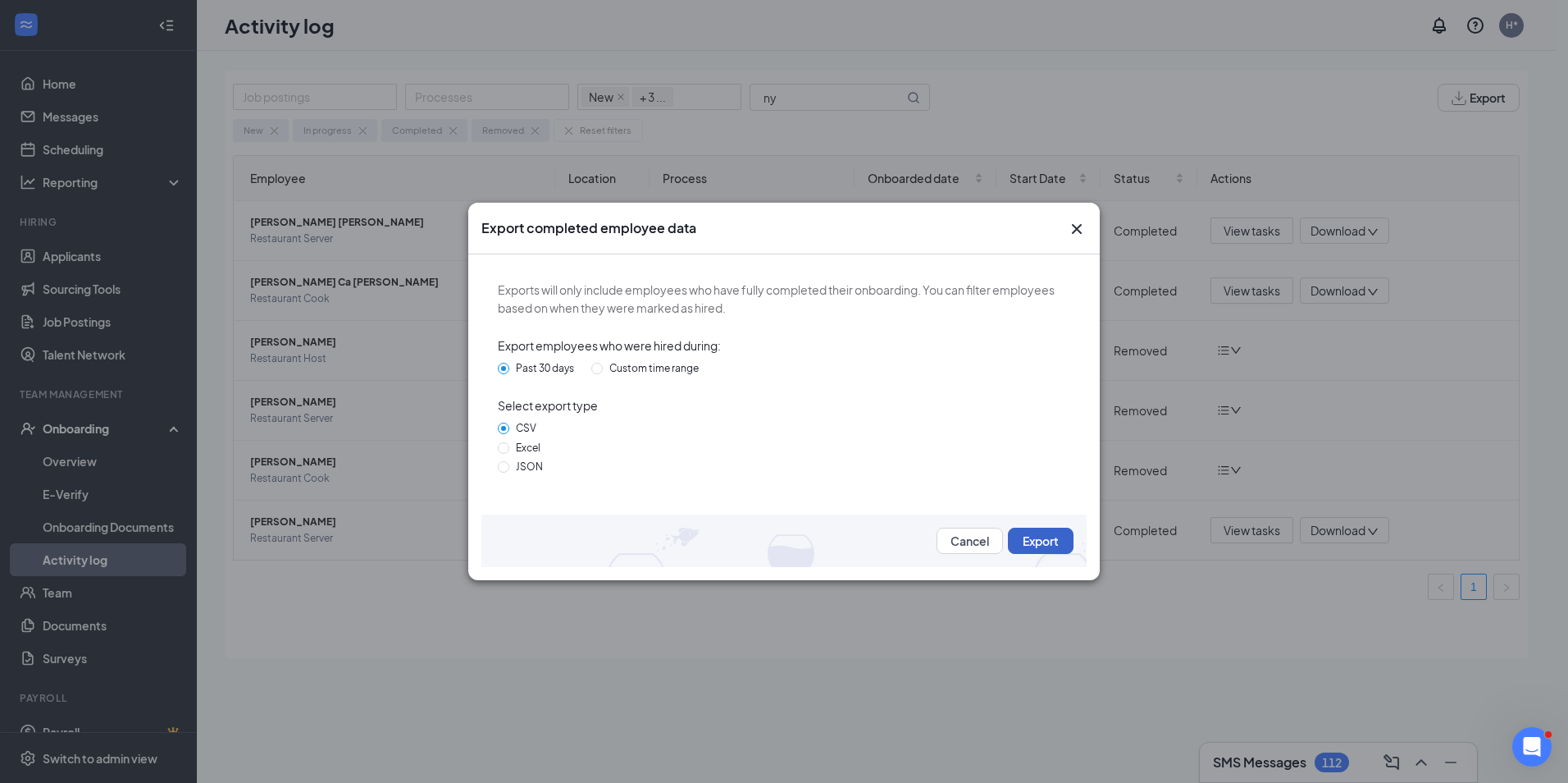
click at [1047, 536] on button "Export" at bounding box center [1041, 540] width 65 height 26
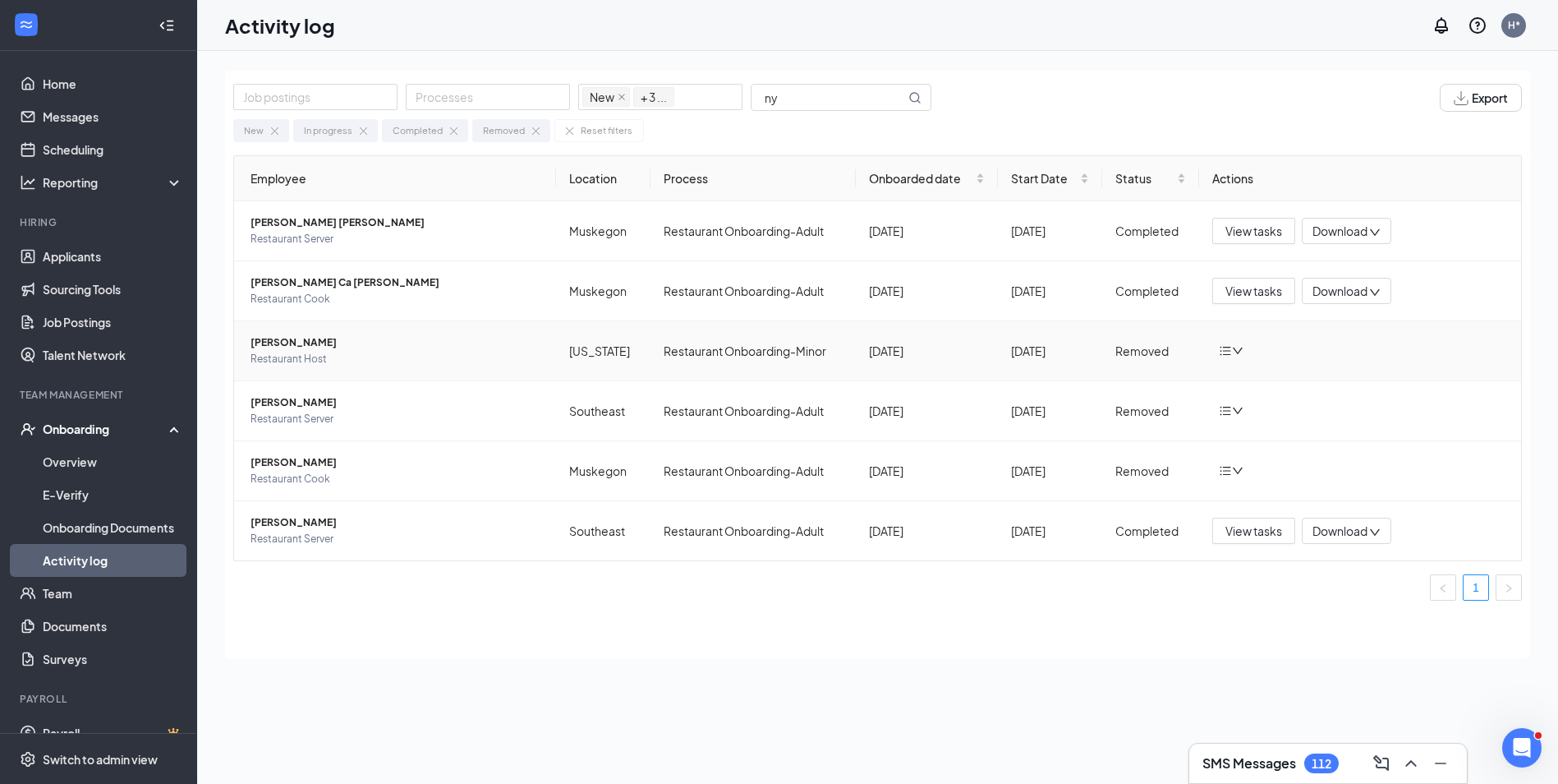
click at [1465, 368] on td at bounding box center [1360, 351] width 322 height 60
click at [1245, 227] on span "View tasks" at bounding box center [1254, 230] width 57 height 18
